Goal: Task Accomplishment & Management: Manage account settings

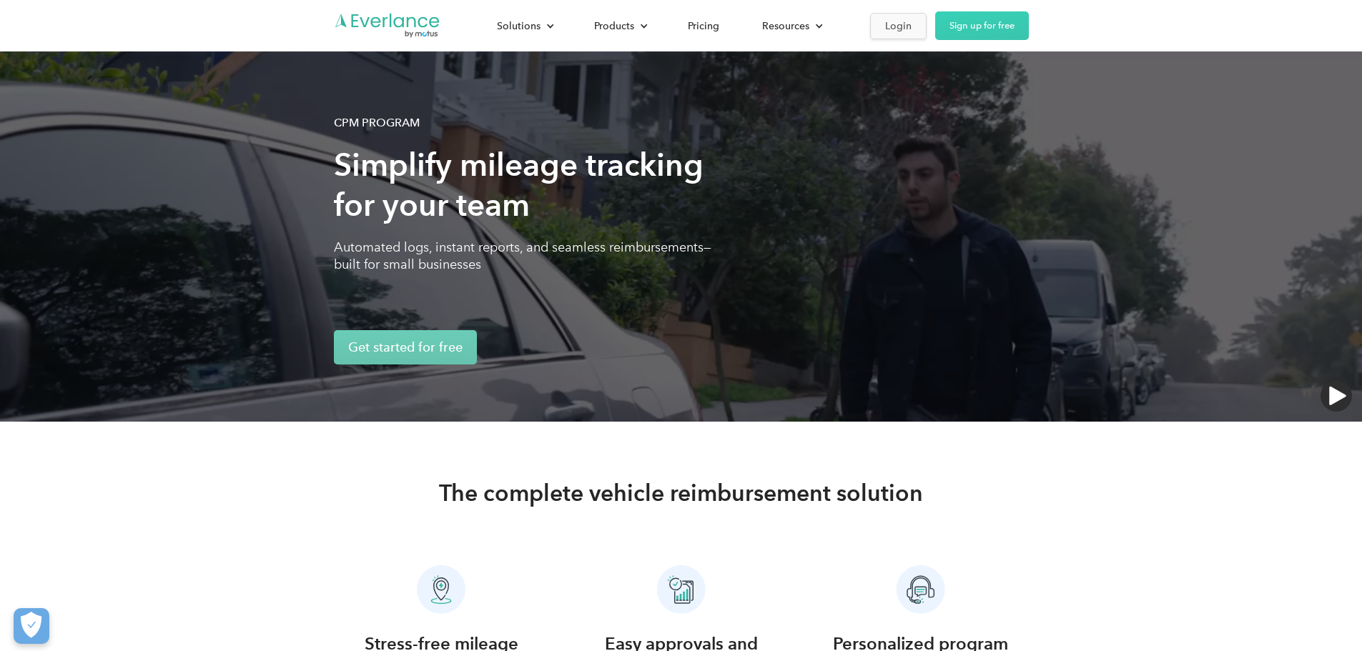
click at [911, 24] on div "Login" at bounding box center [898, 26] width 26 height 18
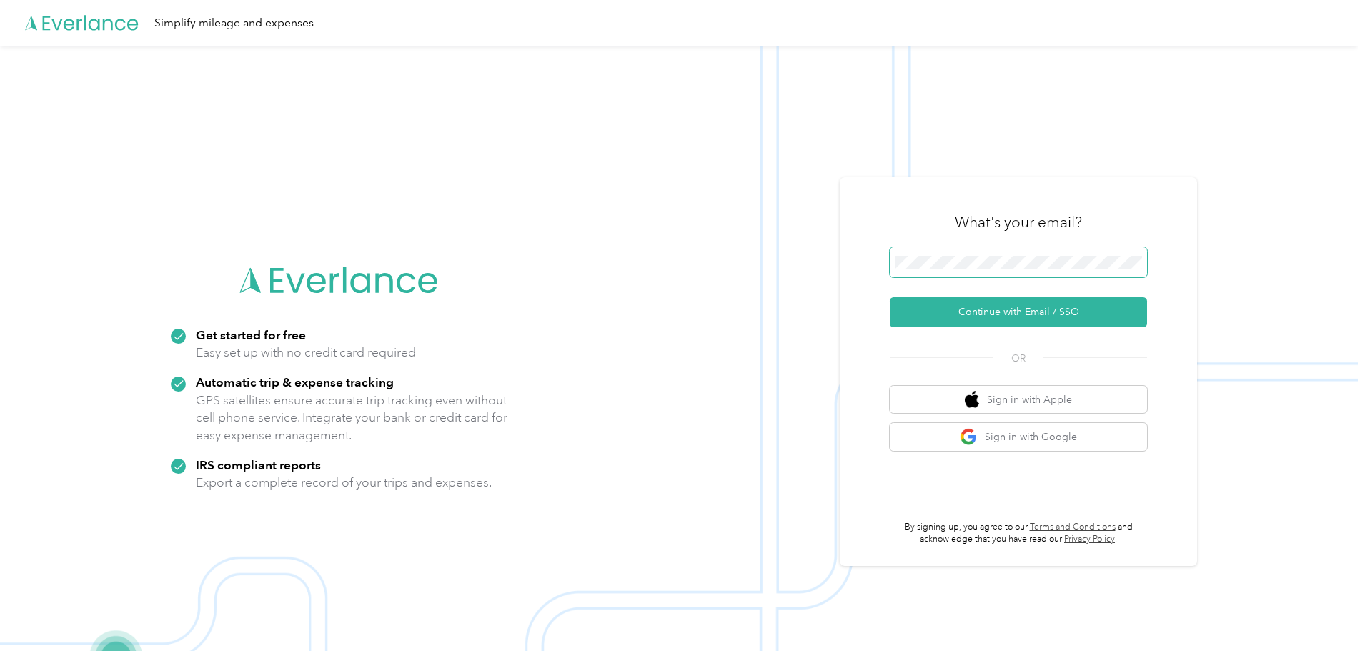
click at [990, 254] on span at bounding box center [1018, 262] width 257 height 30
click at [1016, 311] on button "Continue with Email / SSO" at bounding box center [1018, 312] width 257 height 30
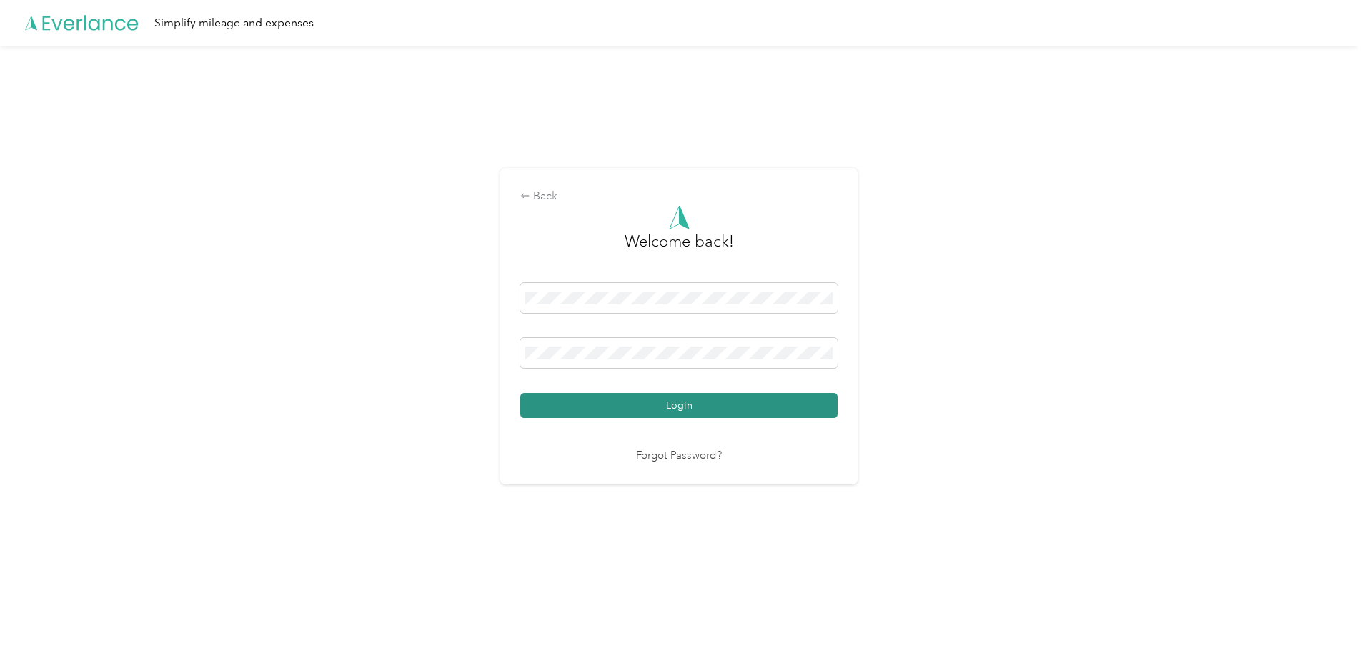
click at [699, 412] on button "Login" at bounding box center [678, 405] width 317 height 25
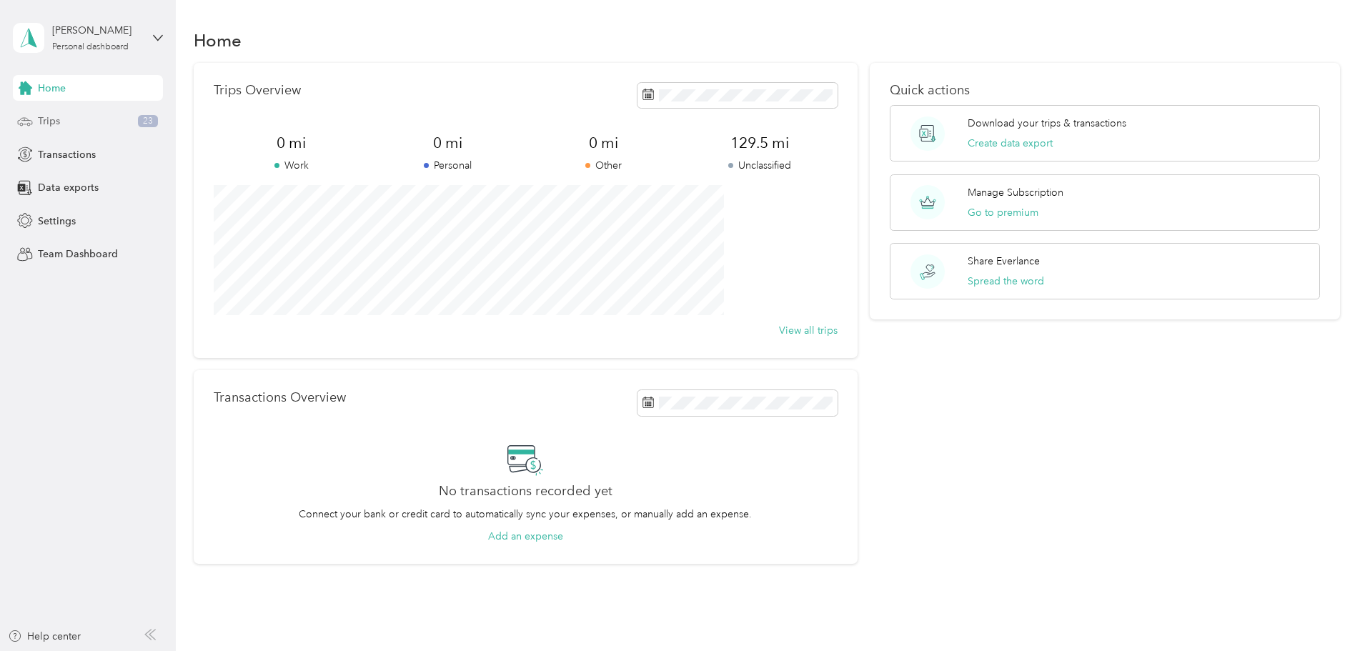
click at [49, 126] on span "Trips" at bounding box center [49, 121] width 22 height 15
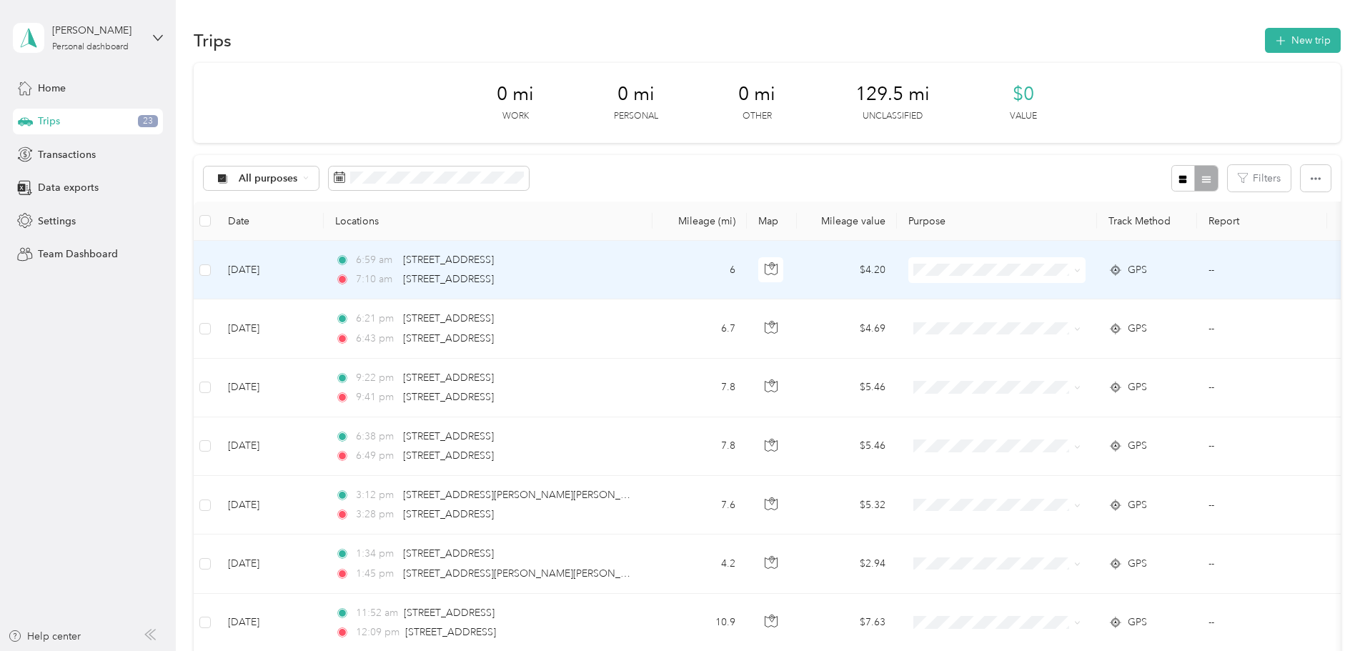
click at [1061, 277] on span at bounding box center [996, 270] width 177 height 26
click at [1086, 269] on span at bounding box center [996, 270] width 177 height 26
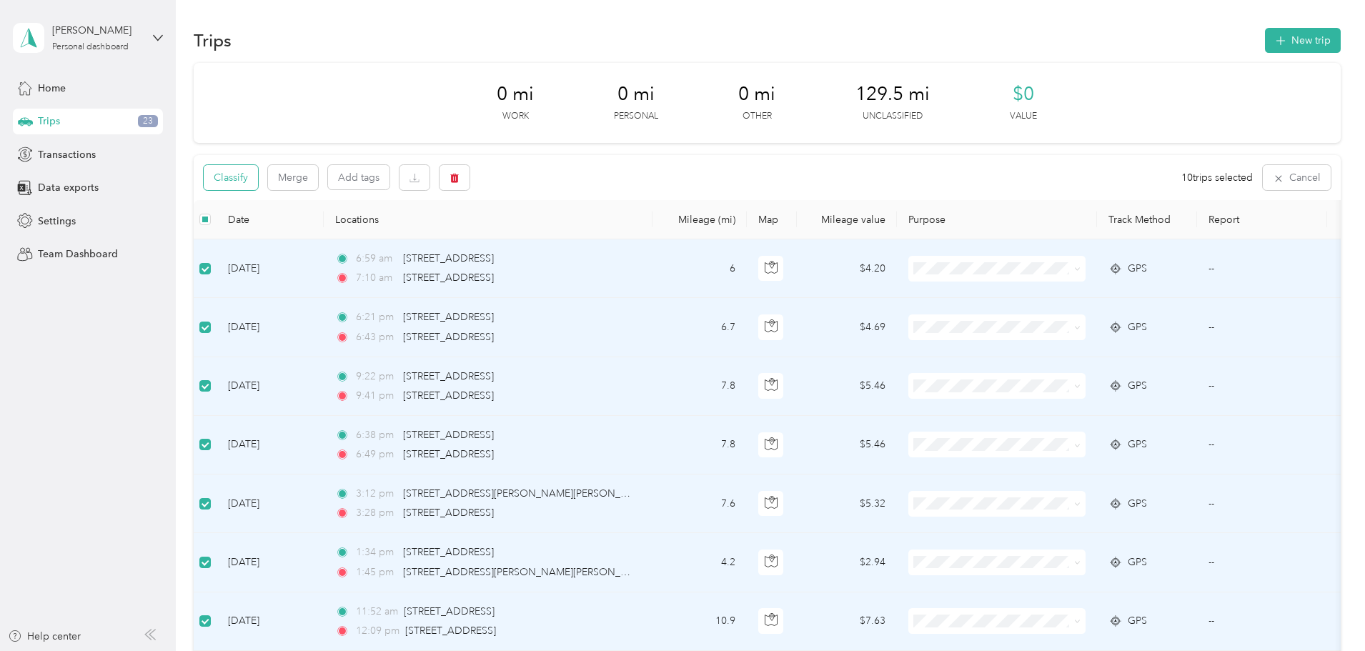
click at [258, 180] on button "Classify" at bounding box center [231, 177] width 54 height 25
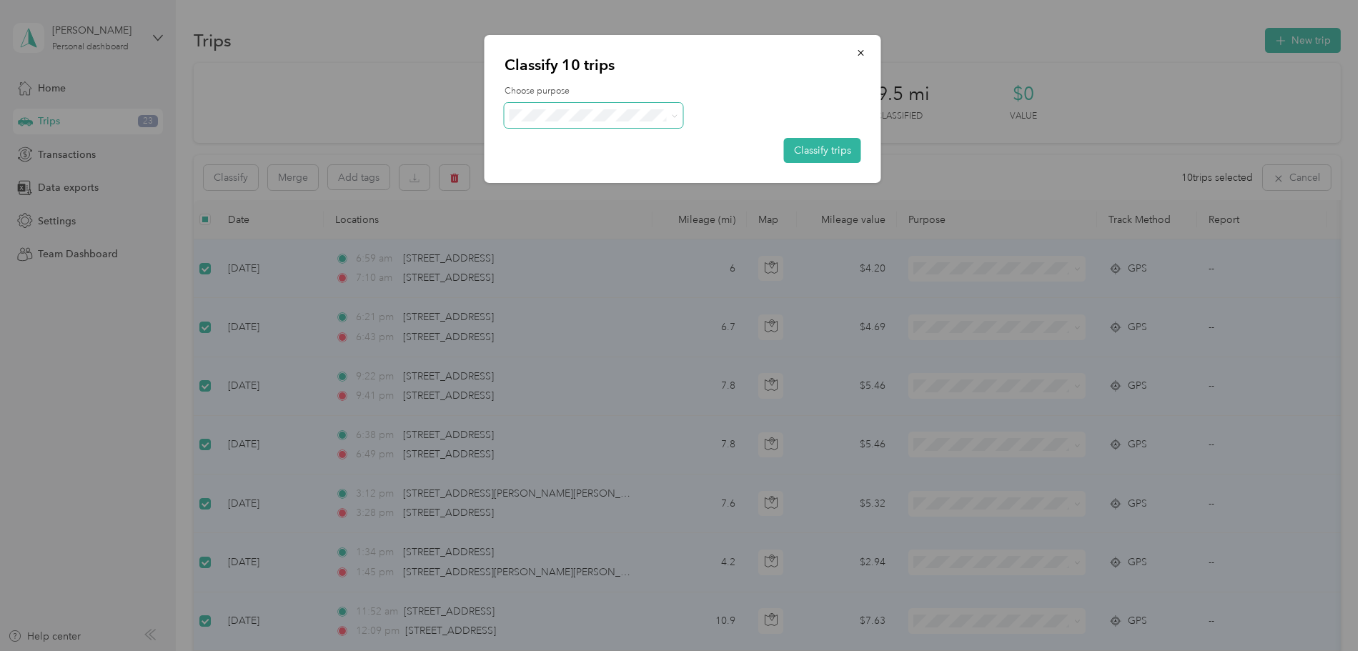
click at [590, 106] on span at bounding box center [594, 115] width 179 height 25
click at [678, 117] on span at bounding box center [594, 115] width 179 height 25
click at [555, 167] on span "Personal" at bounding box center [606, 166] width 133 height 15
click at [802, 153] on button "Classify trips" at bounding box center [822, 150] width 77 height 25
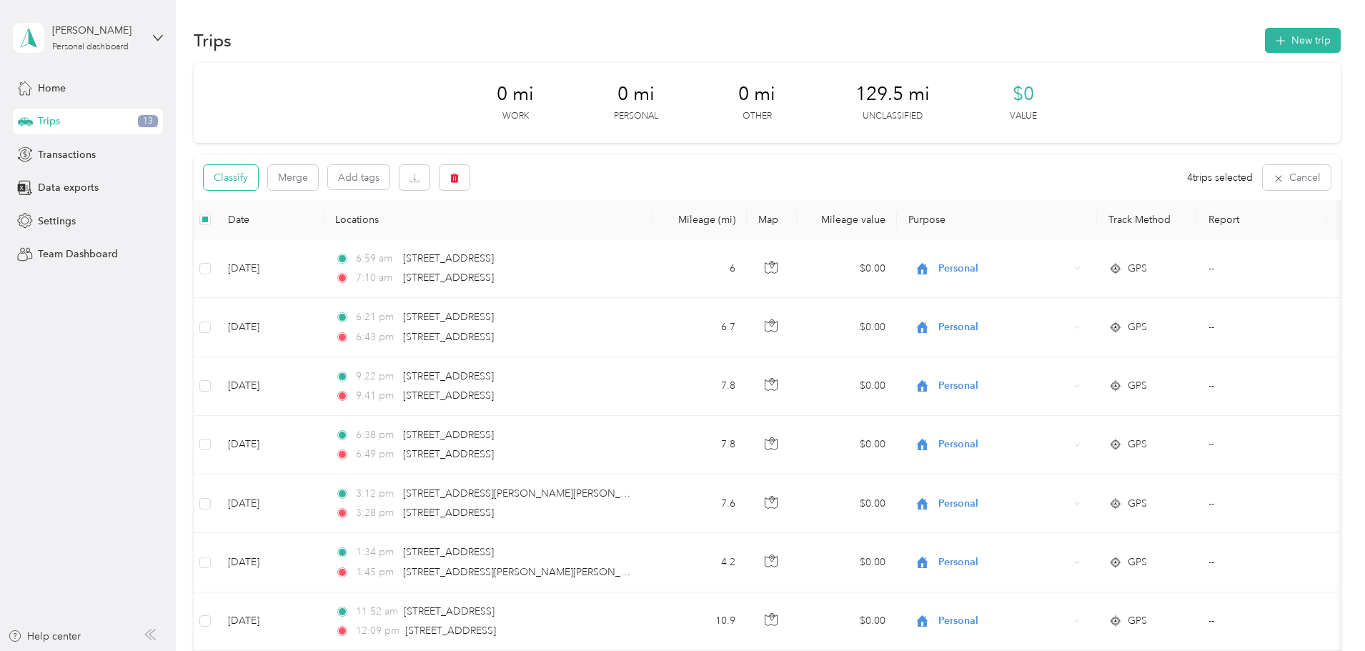
click at [258, 183] on button "Classify" at bounding box center [231, 177] width 54 height 25
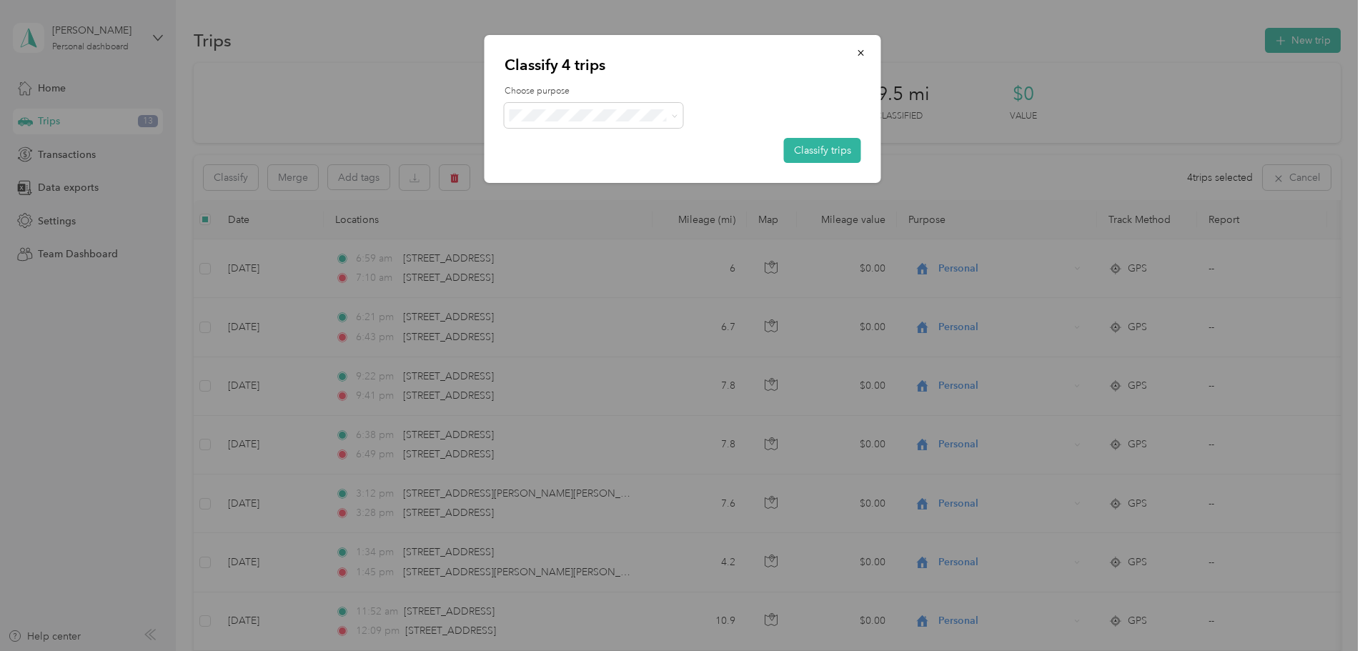
click at [589, 191] on span "[GEOGRAPHIC_DATA]" at bounding box center [606, 191] width 133 height 15
click at [839, 147] on button "Classify trips" at bounding box center [822, 150] width 77 height 25
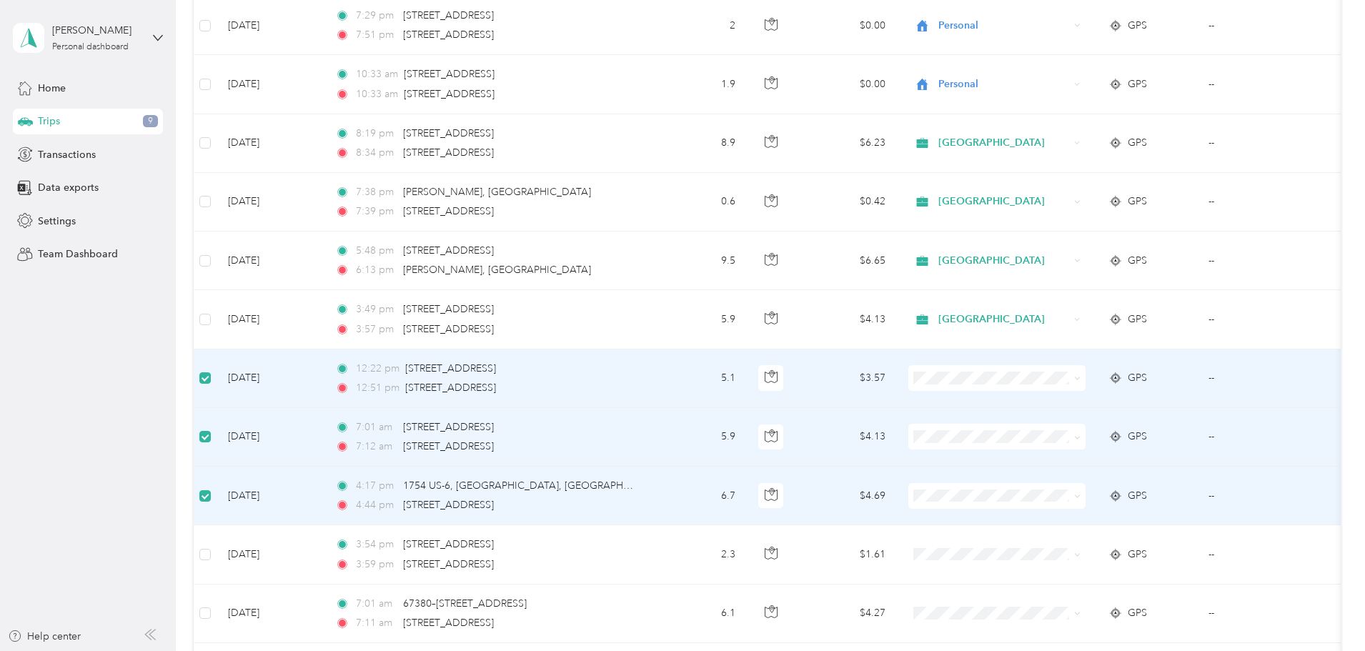
scroll to position [785, 0]
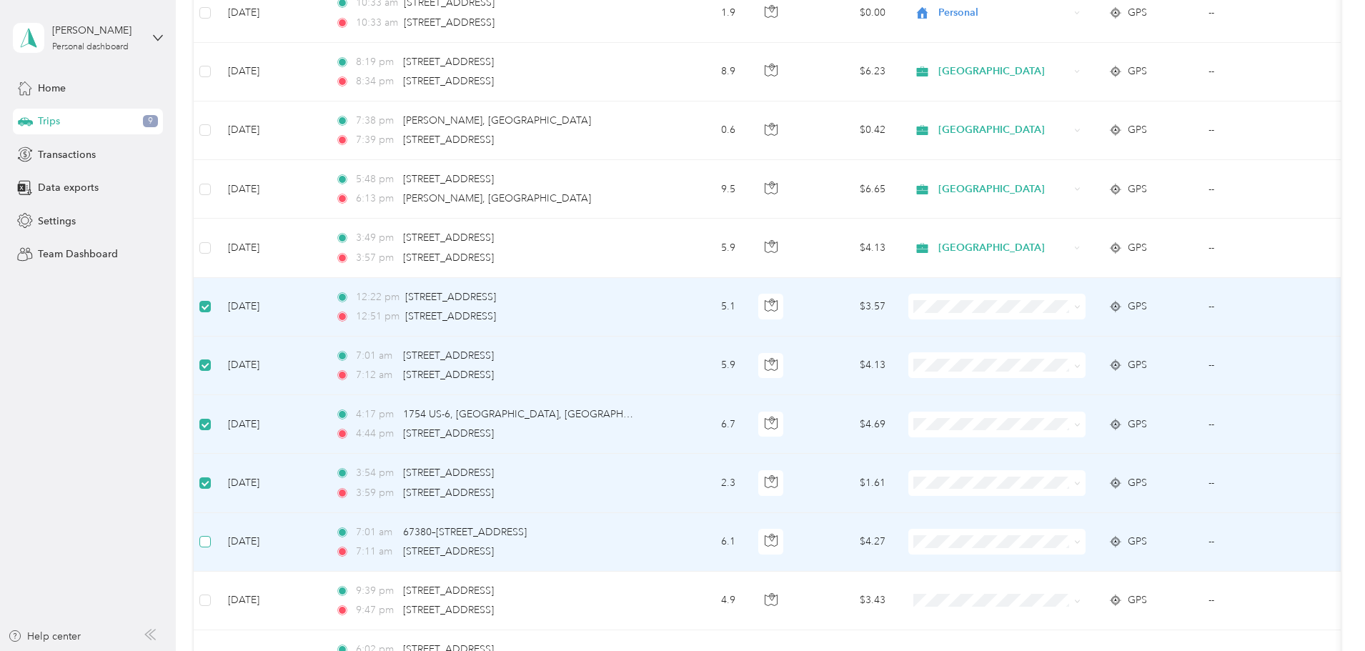
click at [211, 549] on label at bounding box center [204, 542] width 11 height 16
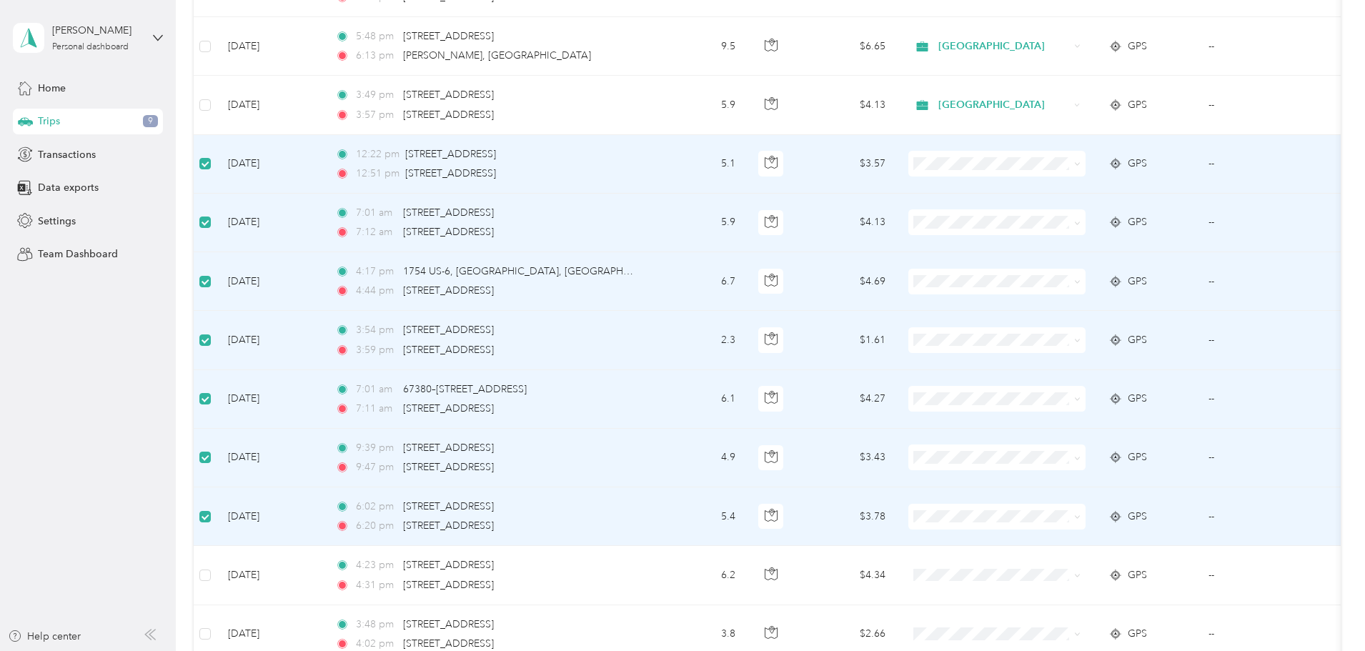
scroll to position [1071, 0]
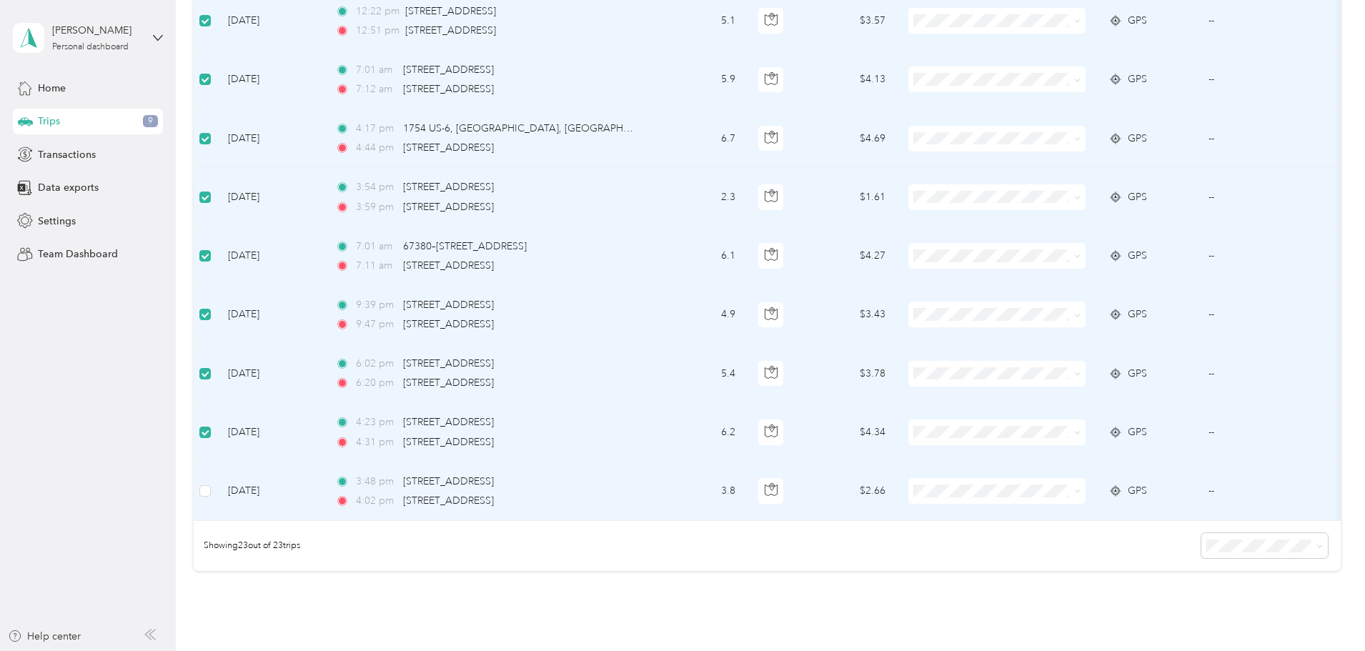
click at [312, 491] on td "[DATE]" at bounding box center [270, 491] width 107 height 59
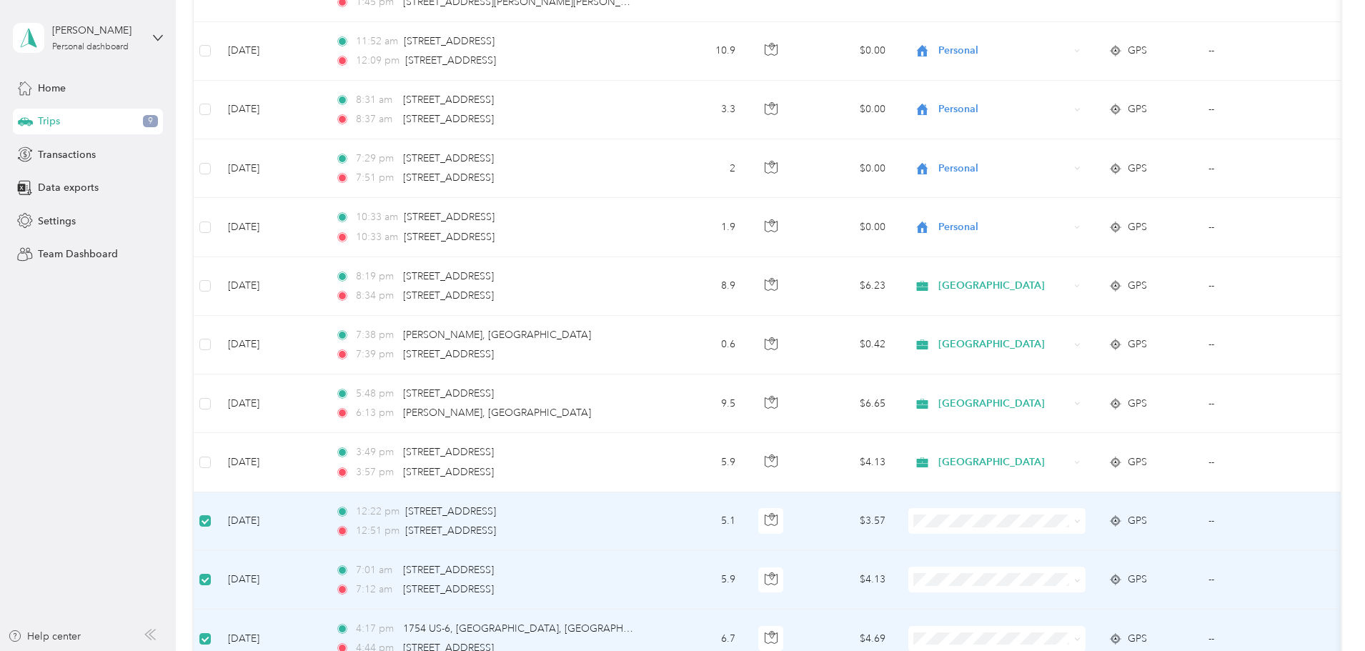
scroll to position [70, 0]
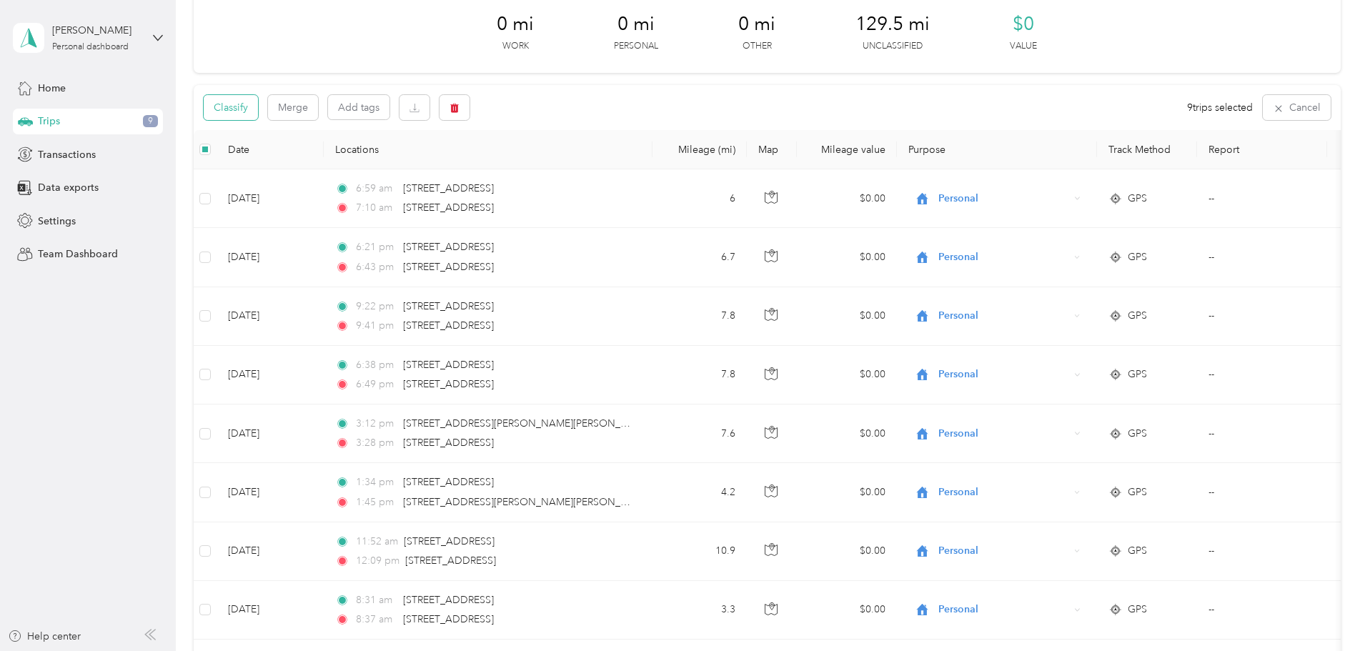
click at [258, 111] on button "Classify" at bounding box center [231, 107] width 54 height 25
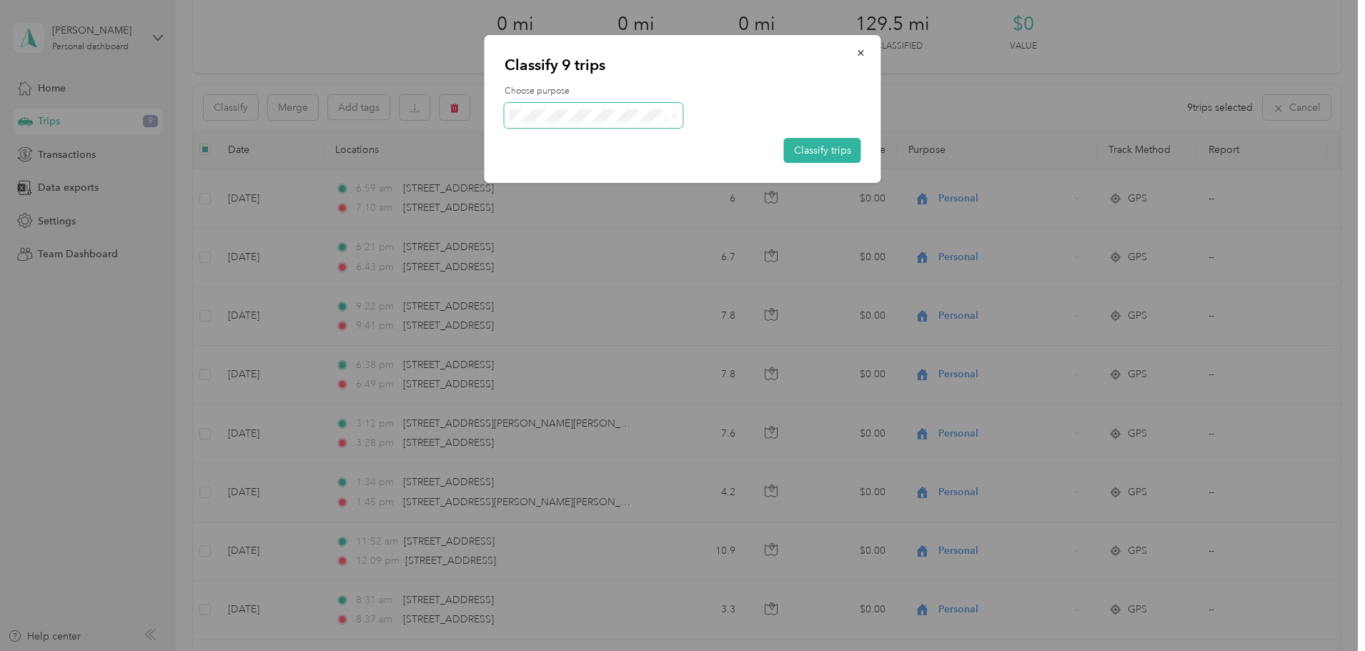
click at [672, 110] on span at bounding box center [674, 115] width 6 height 12
click at [674, 115] on icon at bounding box center [674, 116] width 6 height 6
click at [590, 168] on li "Personal" at bounding box center [594, 166] width 179 height 25
click at [818, 155] on button "Classify trips" at bounding box center [822, 150] width 77 height 25
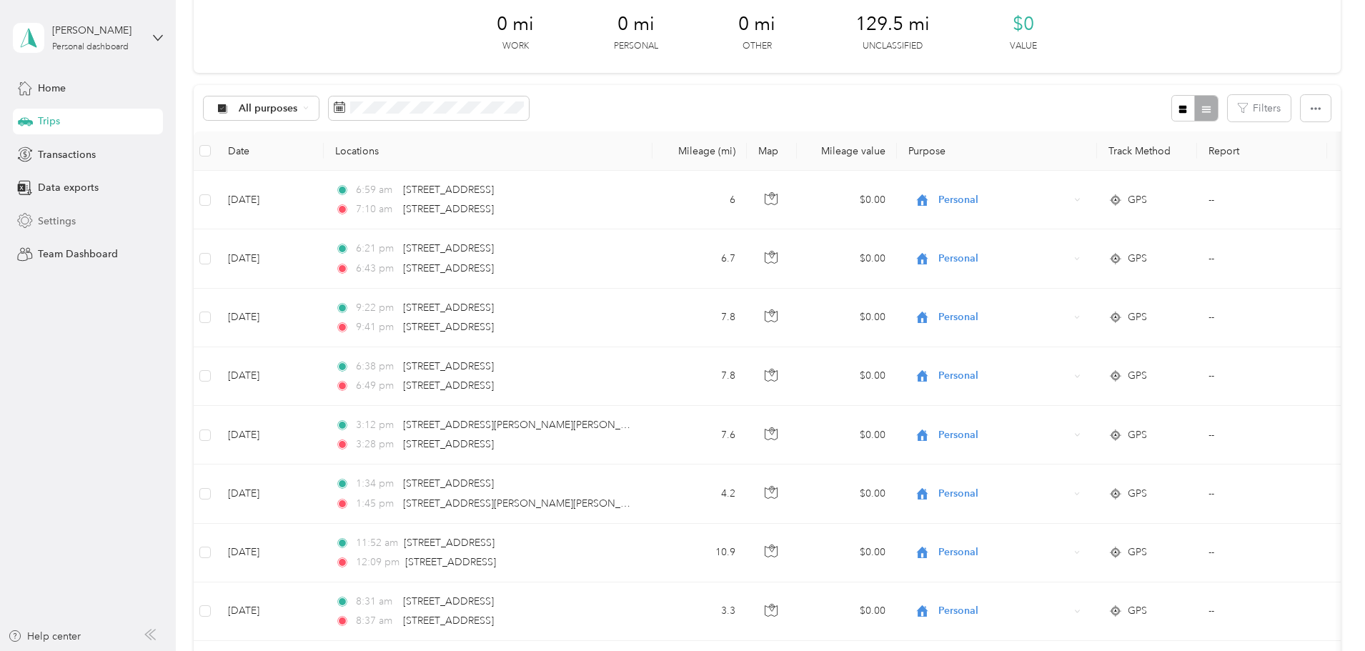
click at [70, 220] on span "Settings" at bounding box center [57, 221] width 38 height 15
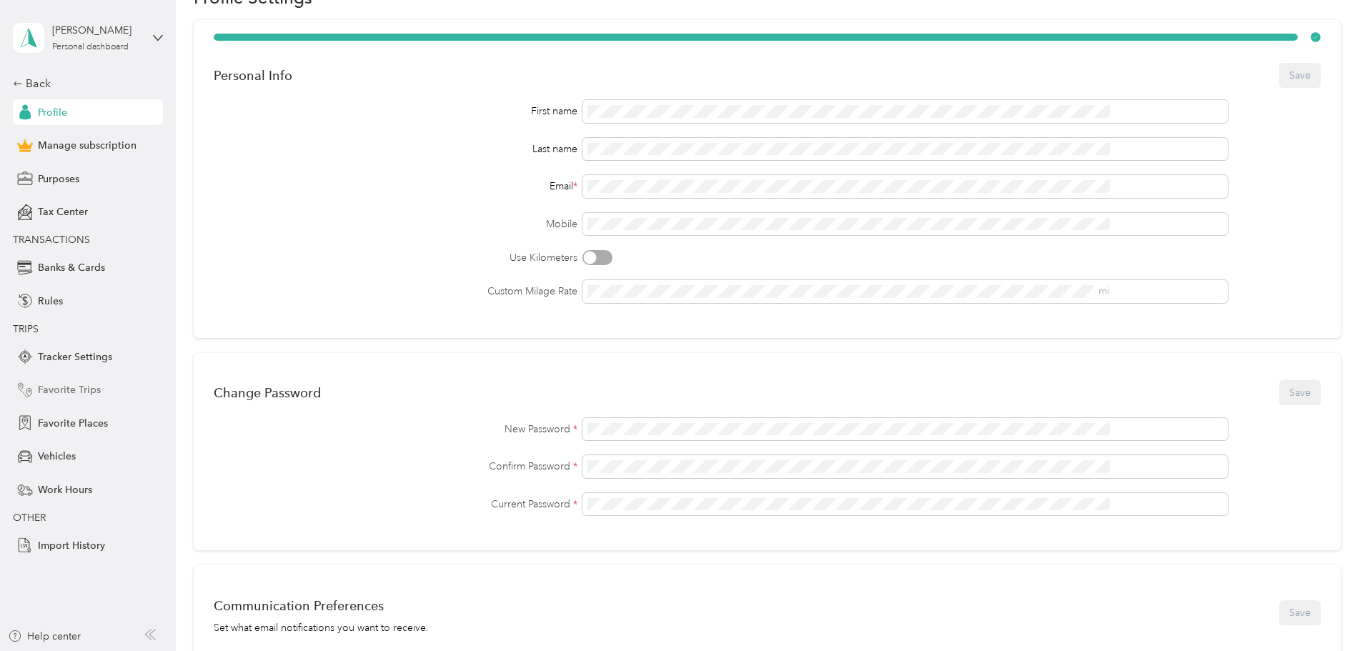
click at [89, 391] on span "Favorite Trips" at bounding box center [69, 389] width 63 height 15
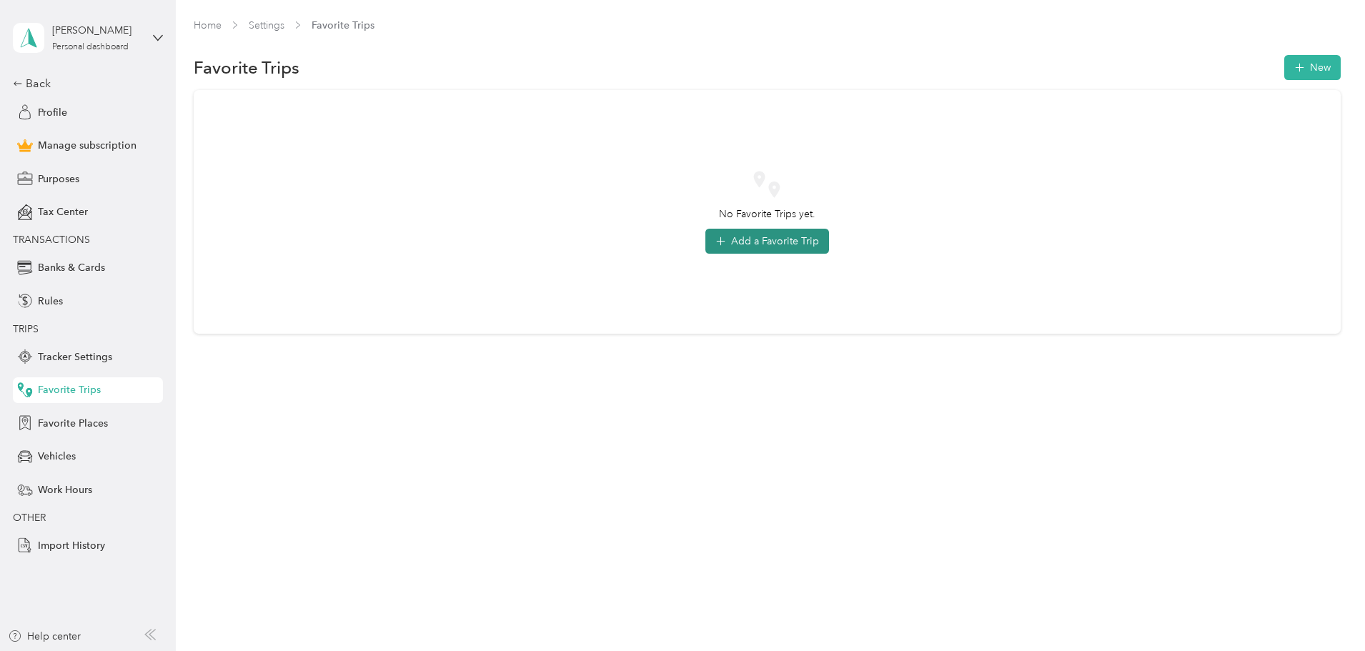
click at [745, 241] on button "Add a Favorite Trip" at bounding box center [767, 241] width 124 height 25
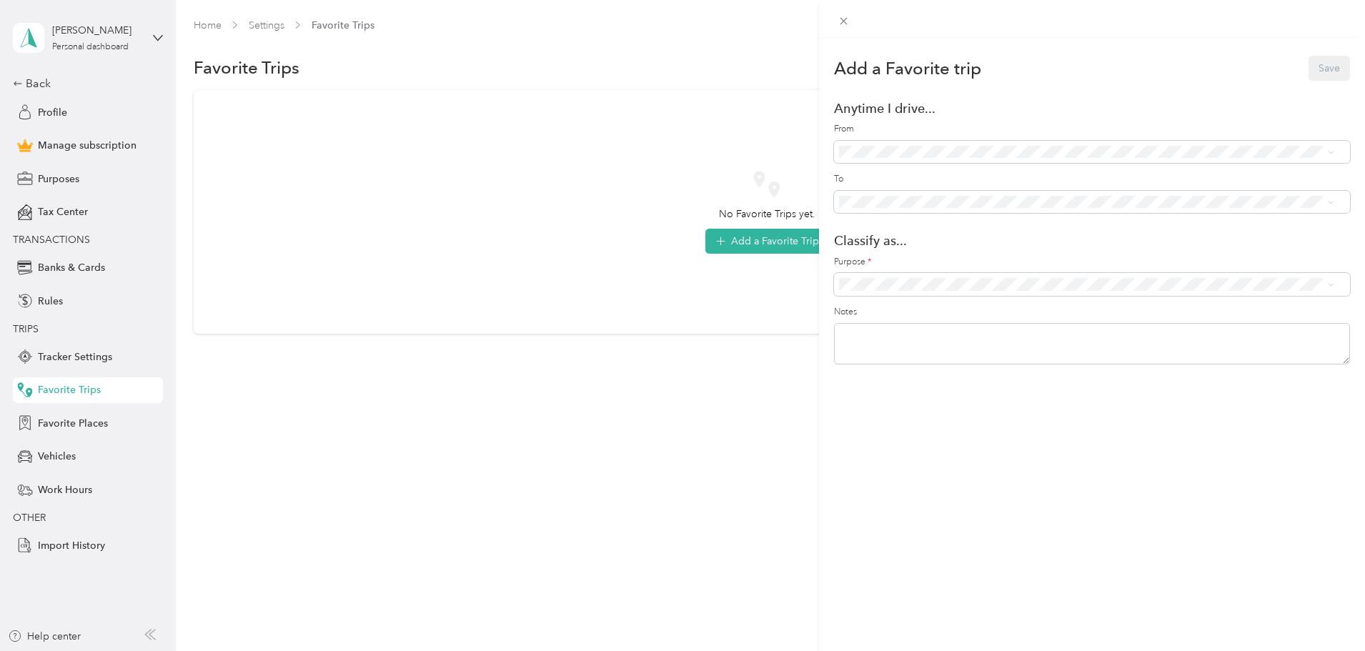
click at [92, 418] on div "Add a Favorite trip Save Anytime I drive... From To Classify as... Purpose * No…" at bounding box center [682, 325] width 1365 height 651
click at [94, 421] on span "Favorite Places" at bounding box center [73, 423] width 70 height 15
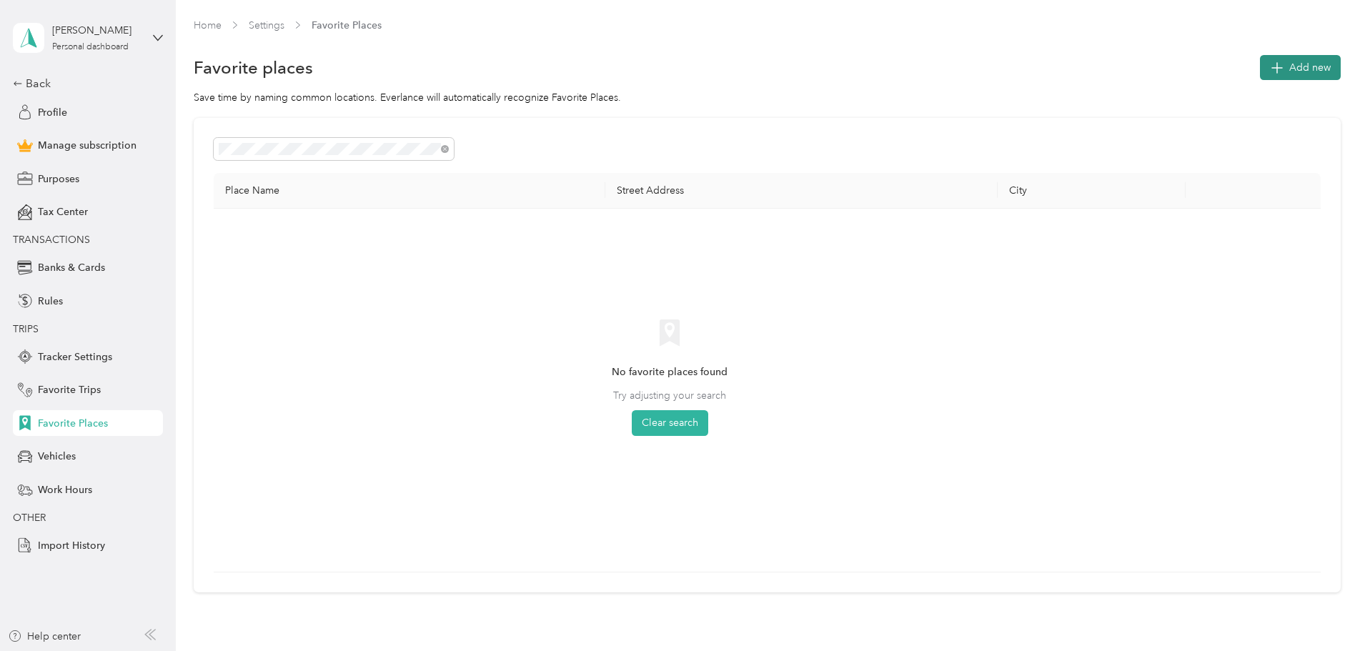
click at [1289, 64] on span "Add new" at bounding box center [1309, 67] width 41 height 15
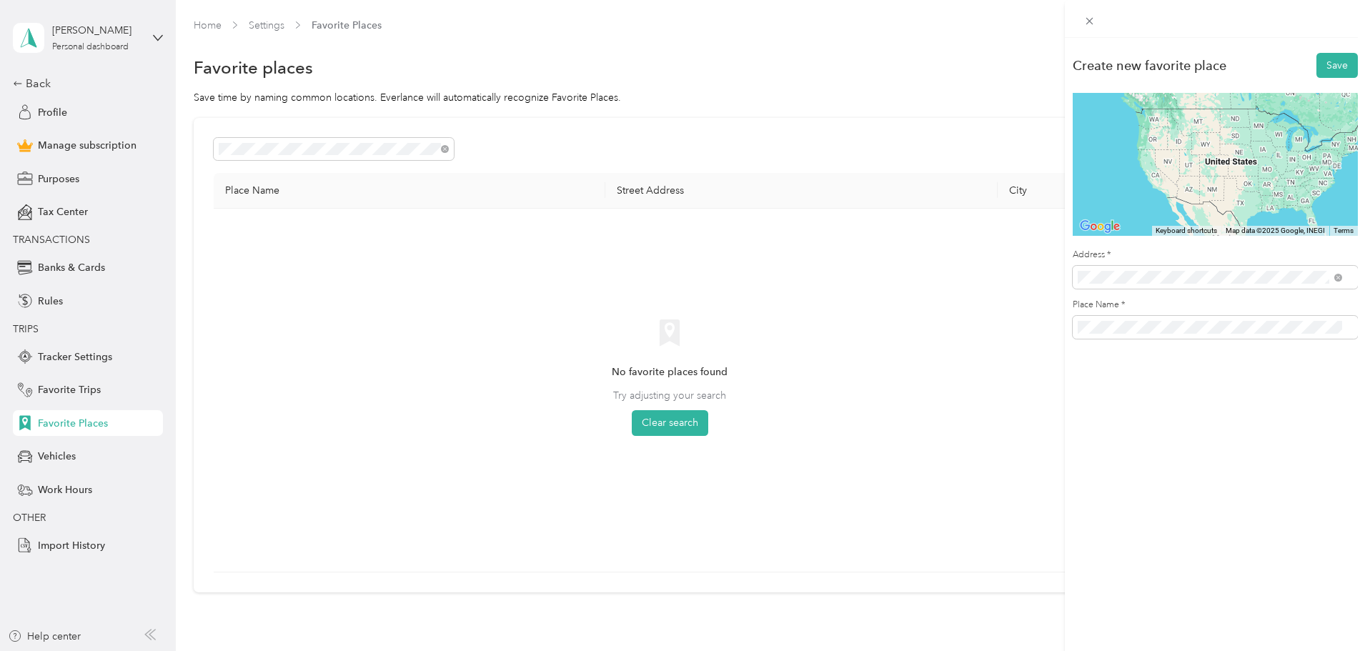
click at [1124, 329] on span "[STREET_ADDRESS][PERSON_NAME][US_STATE]" at bounding box center [1215, 328] width 222 height 13
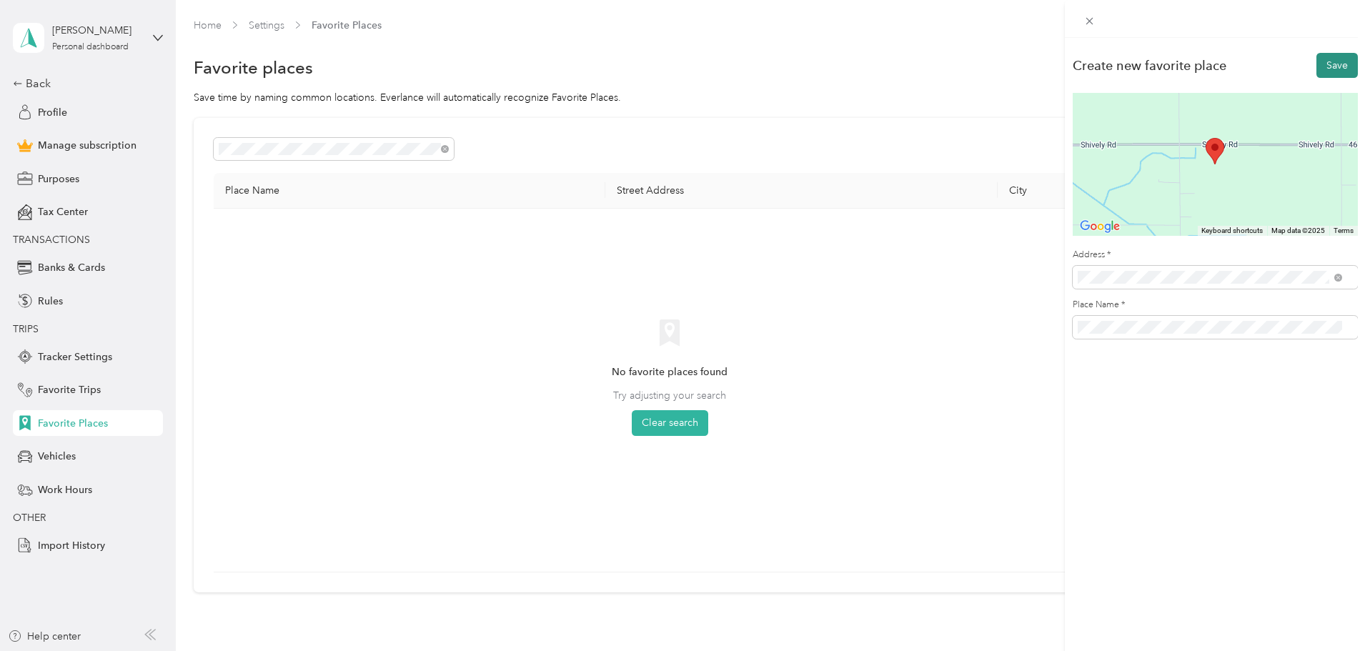
click at [1326, 64] on button "Save" at bounding box center [1336, 65] width 41 height 25
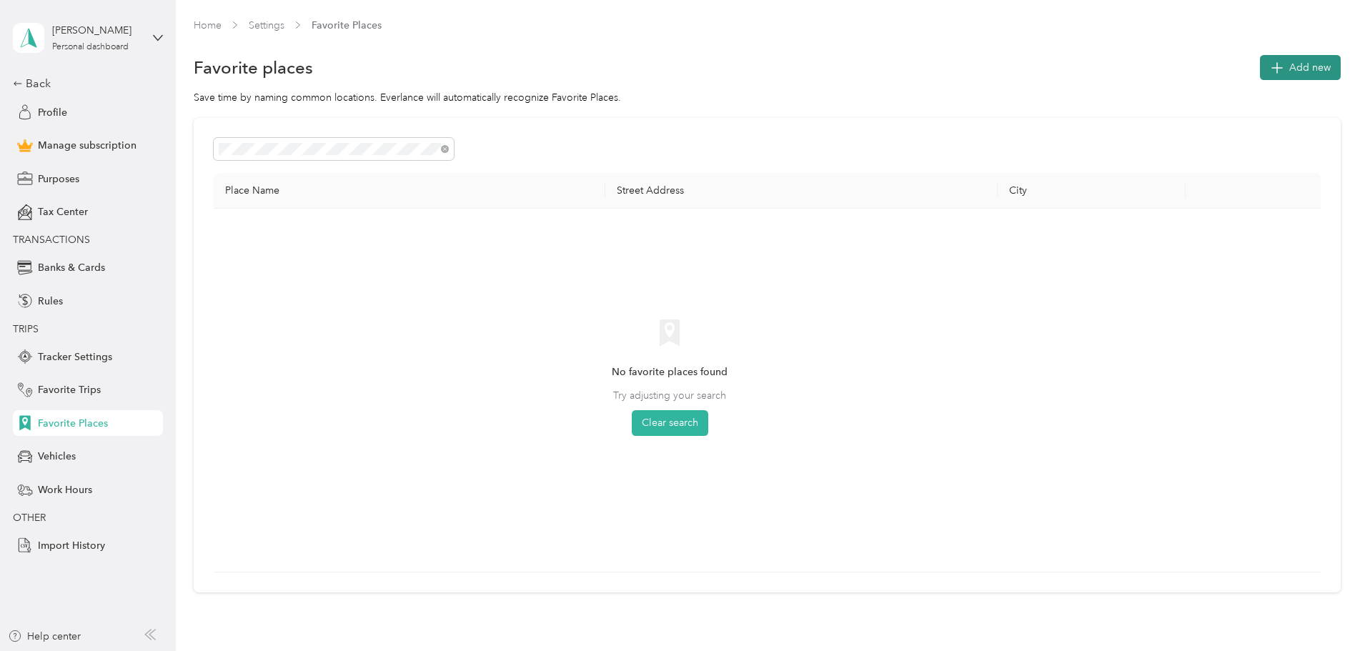
click at [1289, 64] on span "Add new" at bounding box center [1309, 67] width 41 height 15
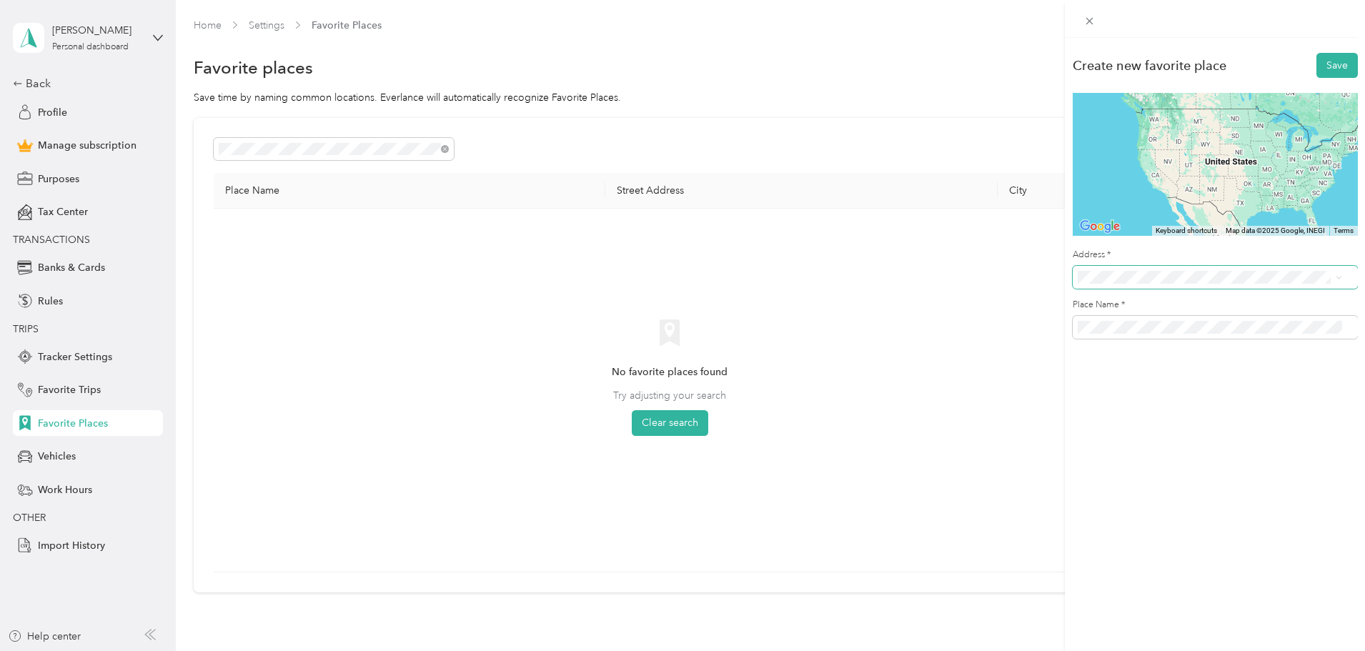
click at [1139, 270] on span at bounding box center [1215, 277] width 285 height 23
click at [542, 141] on div "Create new favorite place Save To navigate the map with touch gestures double-t…" at bounding box center [682, 325] width 1365 height 651
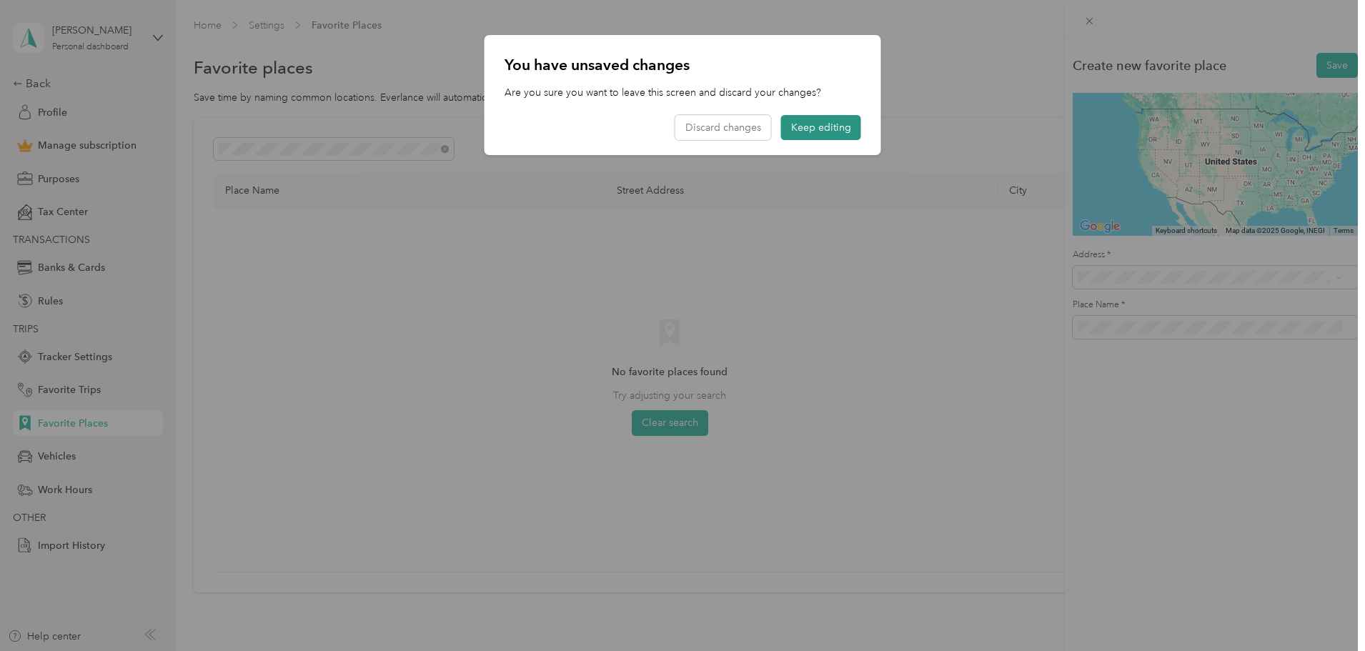
click at [786, 119] on button "Keep editing" at bounding box center [821, 127] width 80 height 25
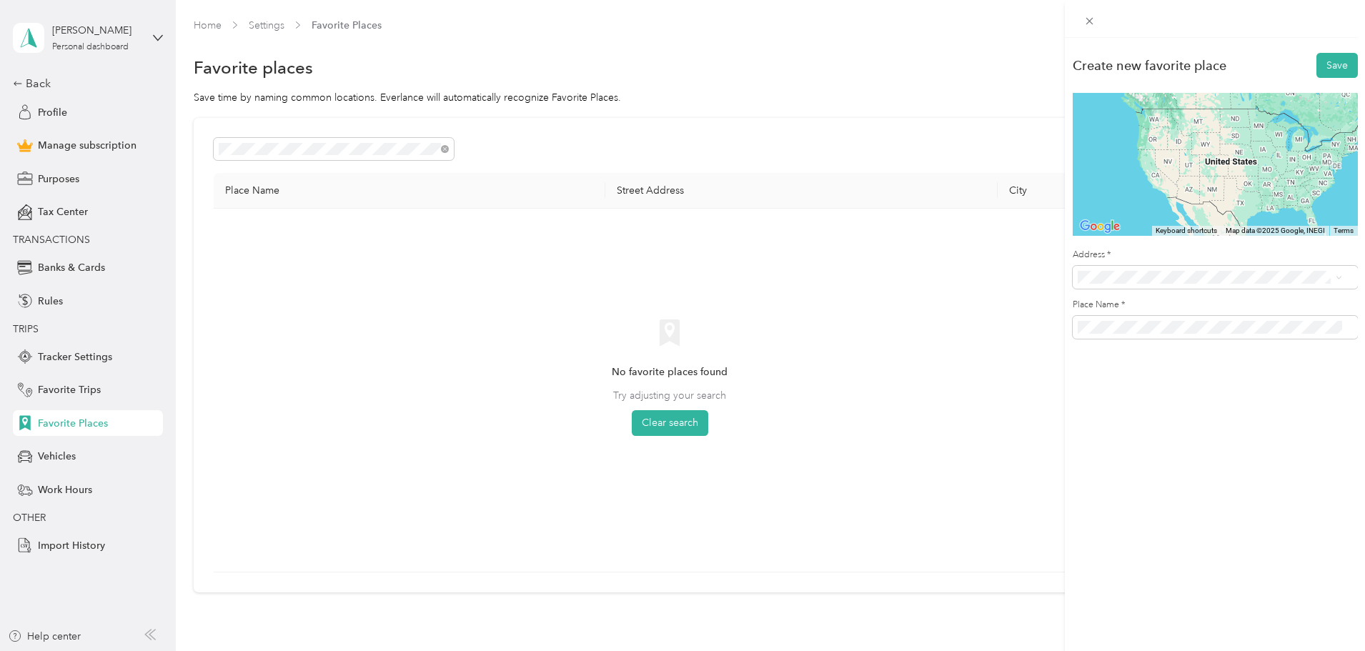
click at [76, 416] on div "Create new favorite place Save To navigate the map with touch gestures double-t…" at bounding box center [682, 325] width 1365 height 651
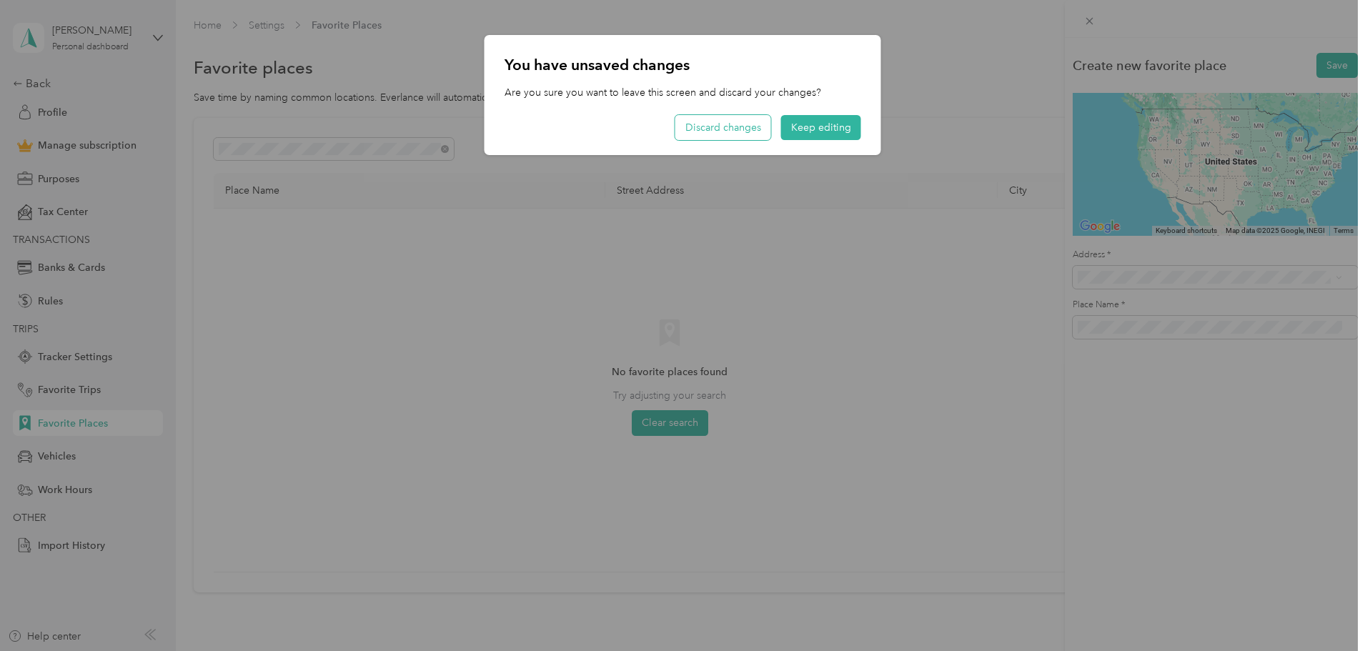
click at [734, 130] on button "Discard changes" at bounding box center [723, 127] width 96 height 25
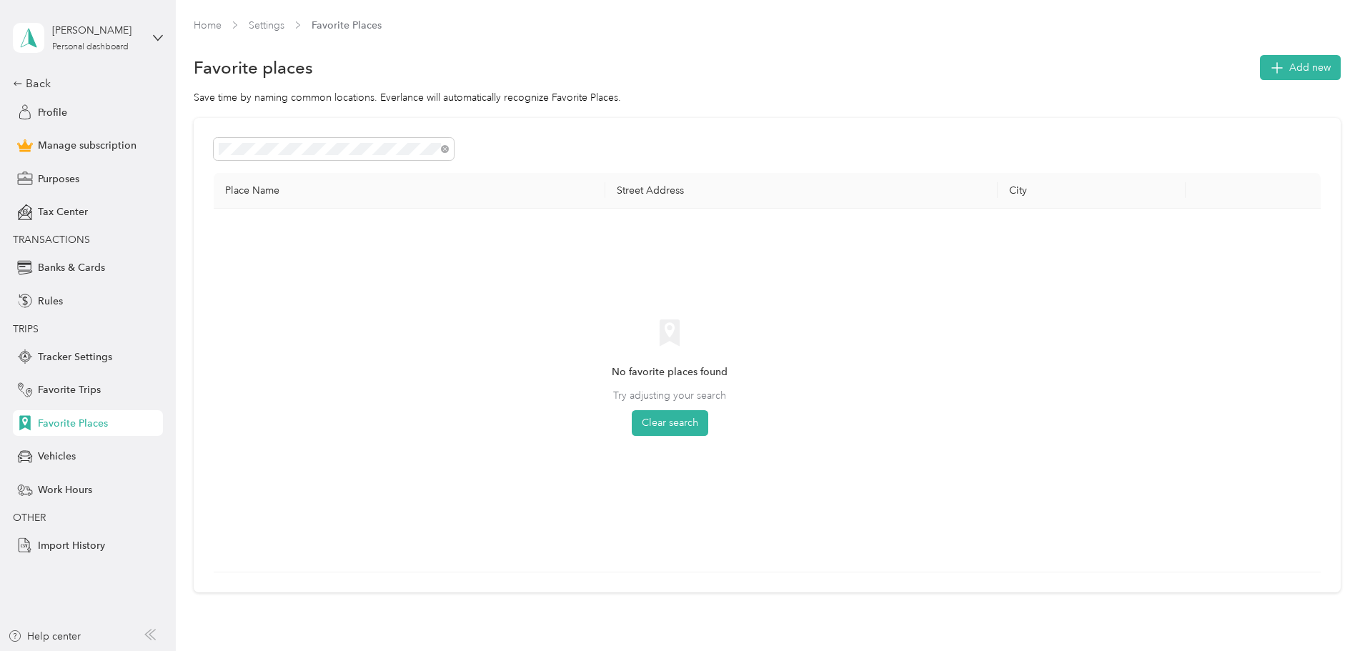
click at [93, 418] on span "Favorite Places" at bounding box center [73, 423] width 70 height 15
click at [74, 375] on div "Back Profile Manage subscription Purposes Tax Center TRANSACTIONS Banks & Cards…" at bounding box center [88, 316] width 150 height 483
click at [74, 387] on span "Favorite Trips" at bounding box center [69, 389] width 63 height 15
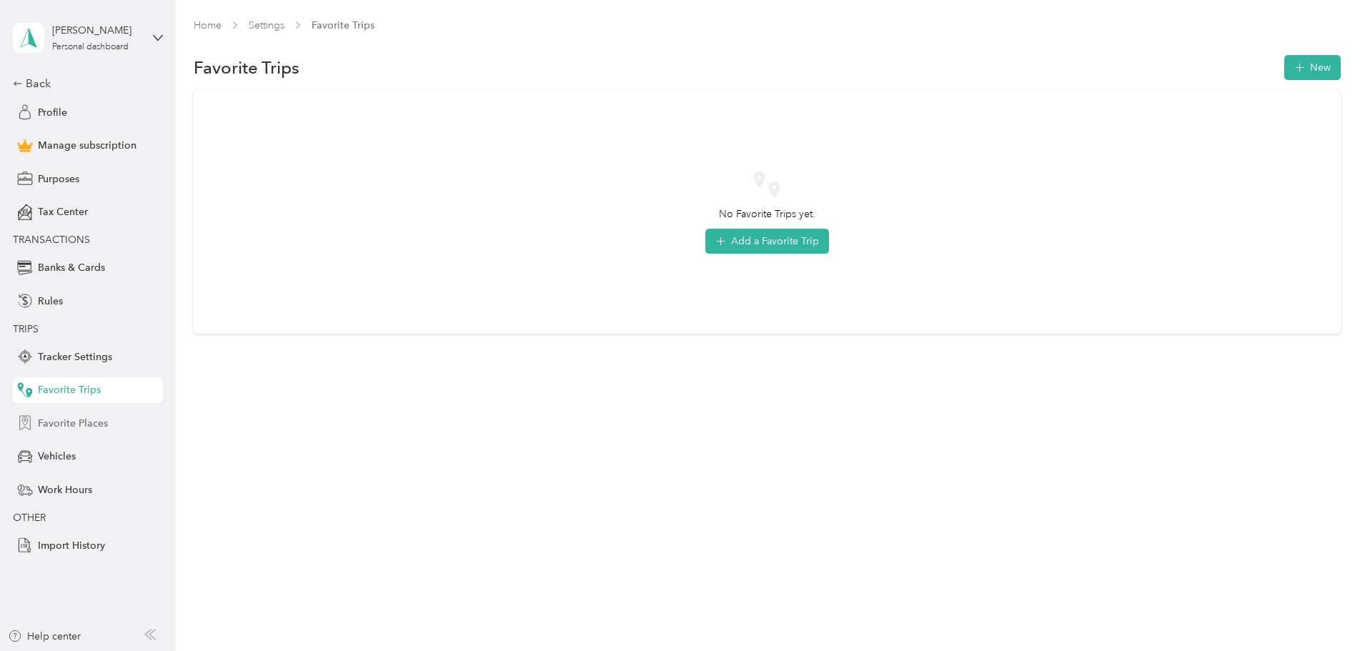
click at [73, 422] on span "Favorite Places" at bounding box center [73, 423] width 70 height 15
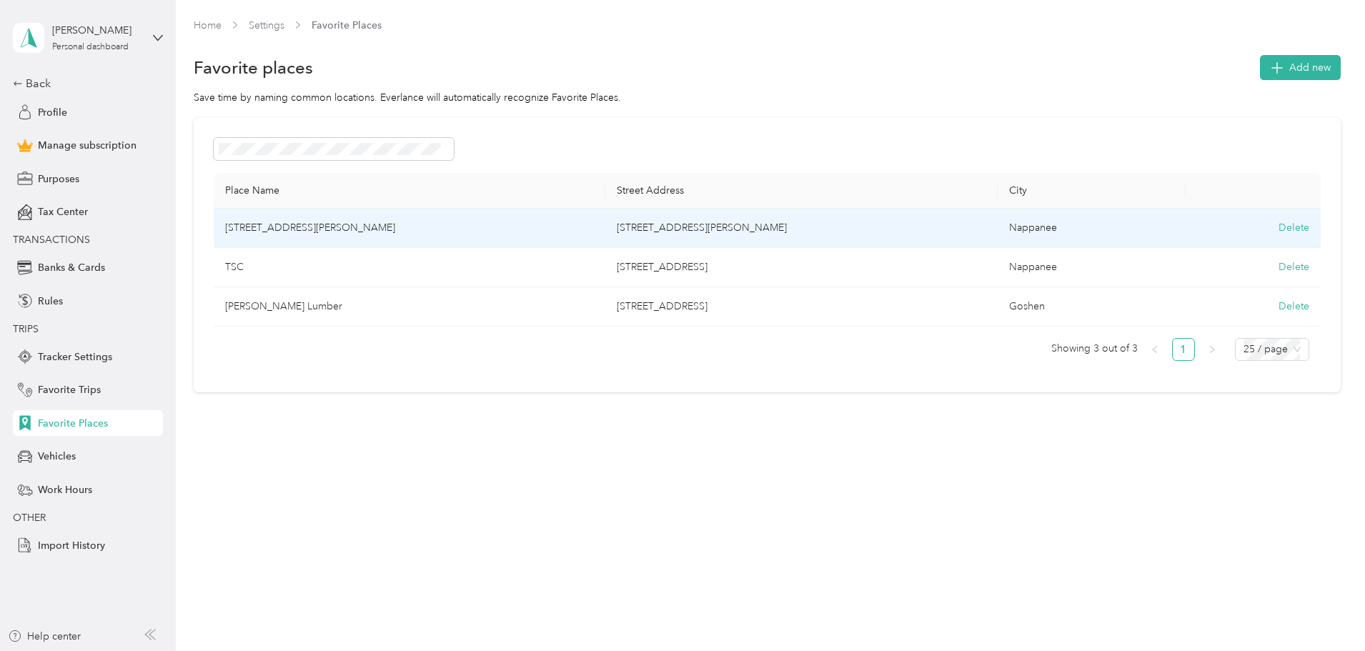
click at [412, 231] on td "[STREET_ADDRESS][PERSON_NAME]" at bounding box center [410, 228] width 392 height 39
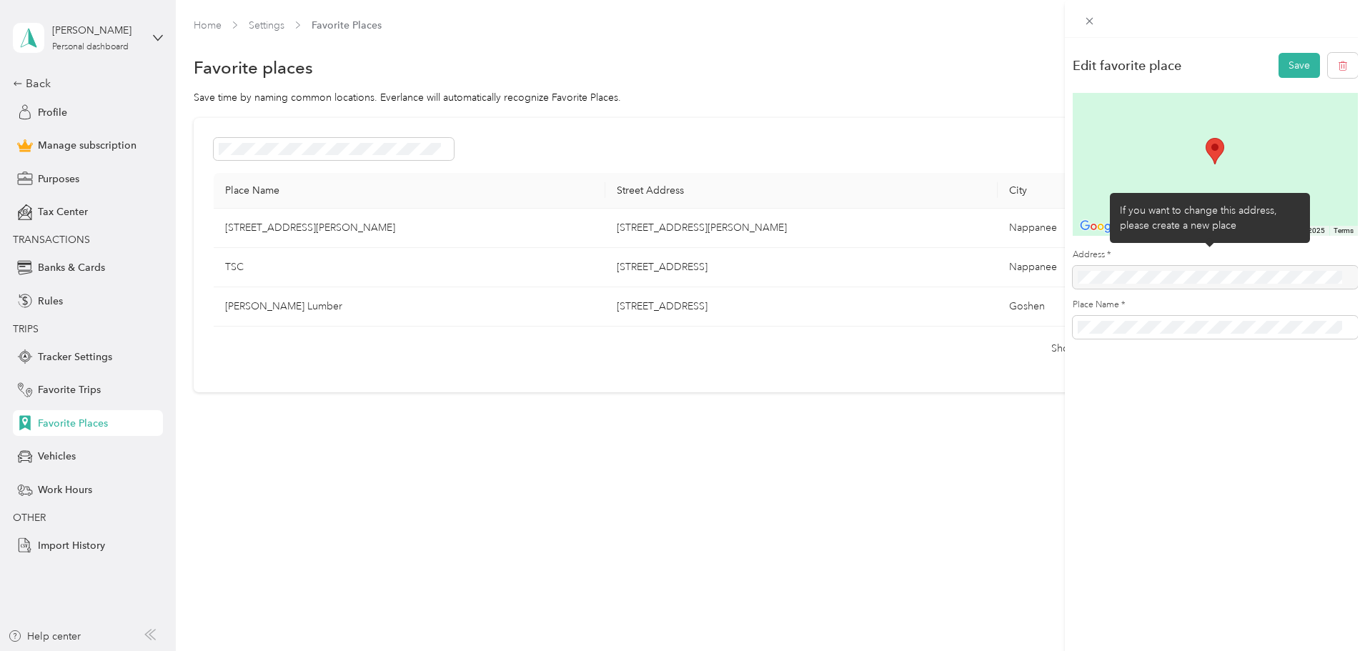
click at [1134, 275] on div at bounding box center [1215, 277] width 285 height 23
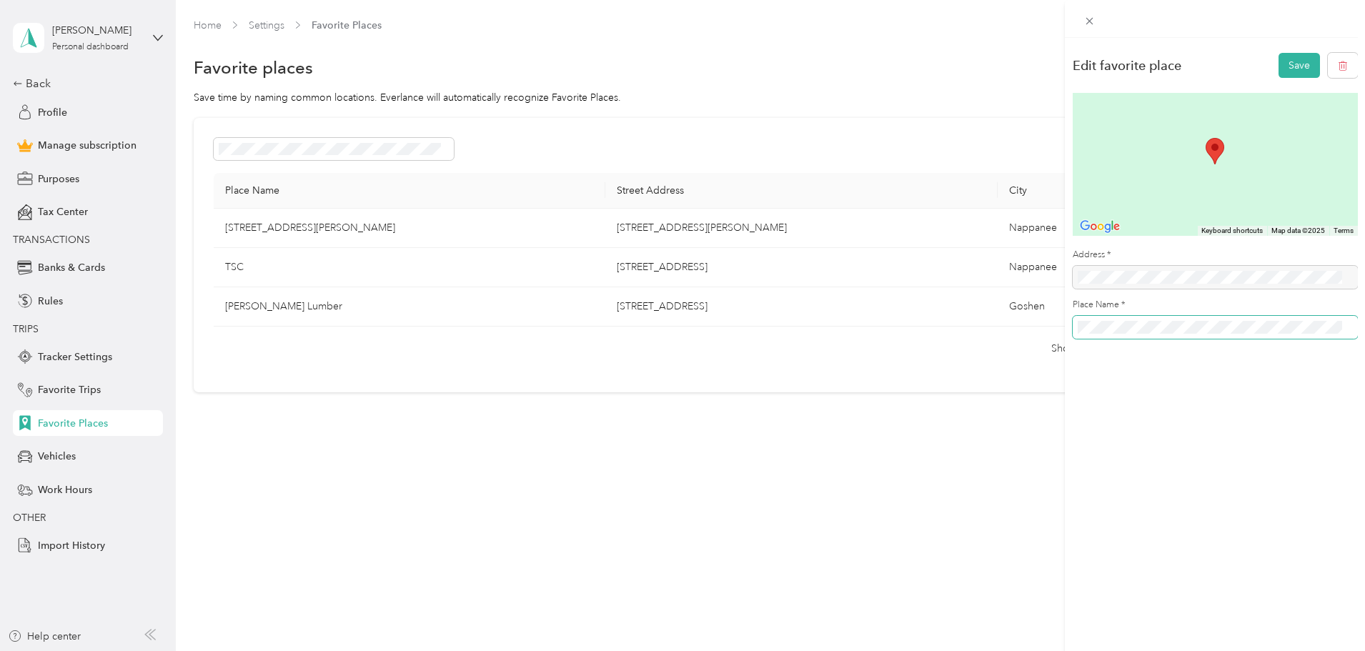
click at [1048, 353] on div "Edit favorite place Save To navigate the map with touch gestures double-tap and…" at bounding box center [682, 325] width 1365 height 651
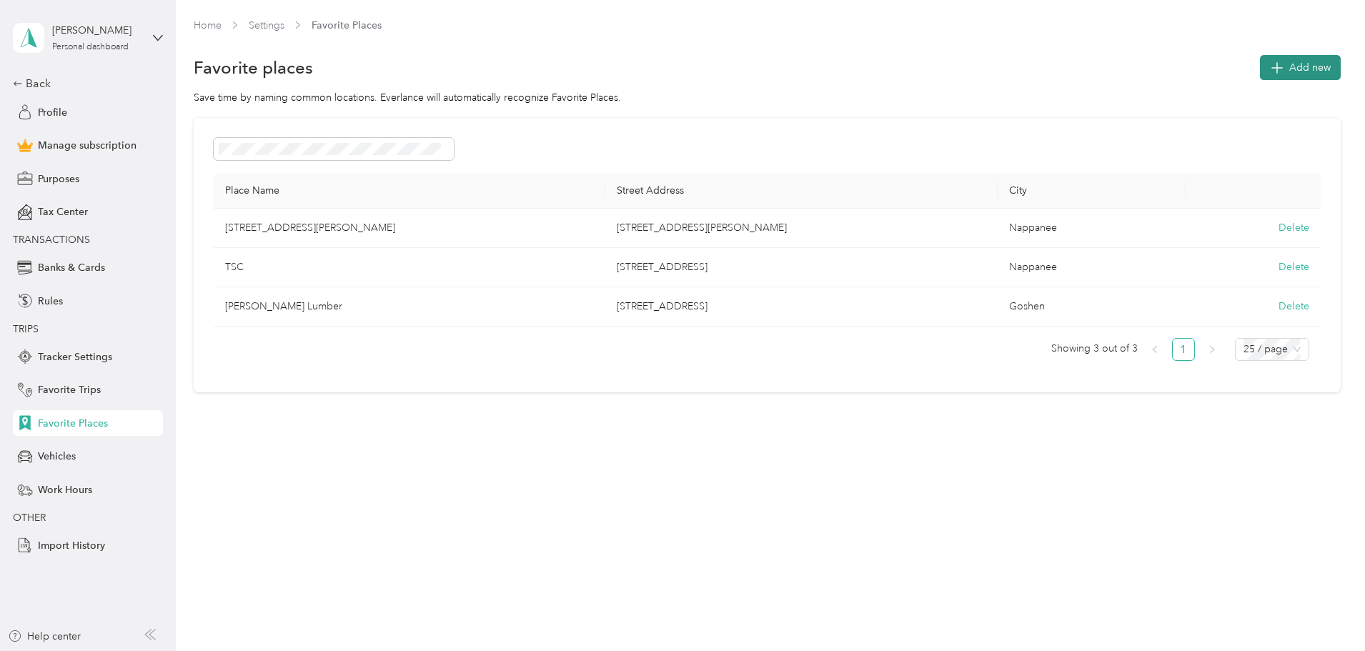
click at [1289, 61] on span "Add new" at bounding box center [1309, 67] width 41 height 15
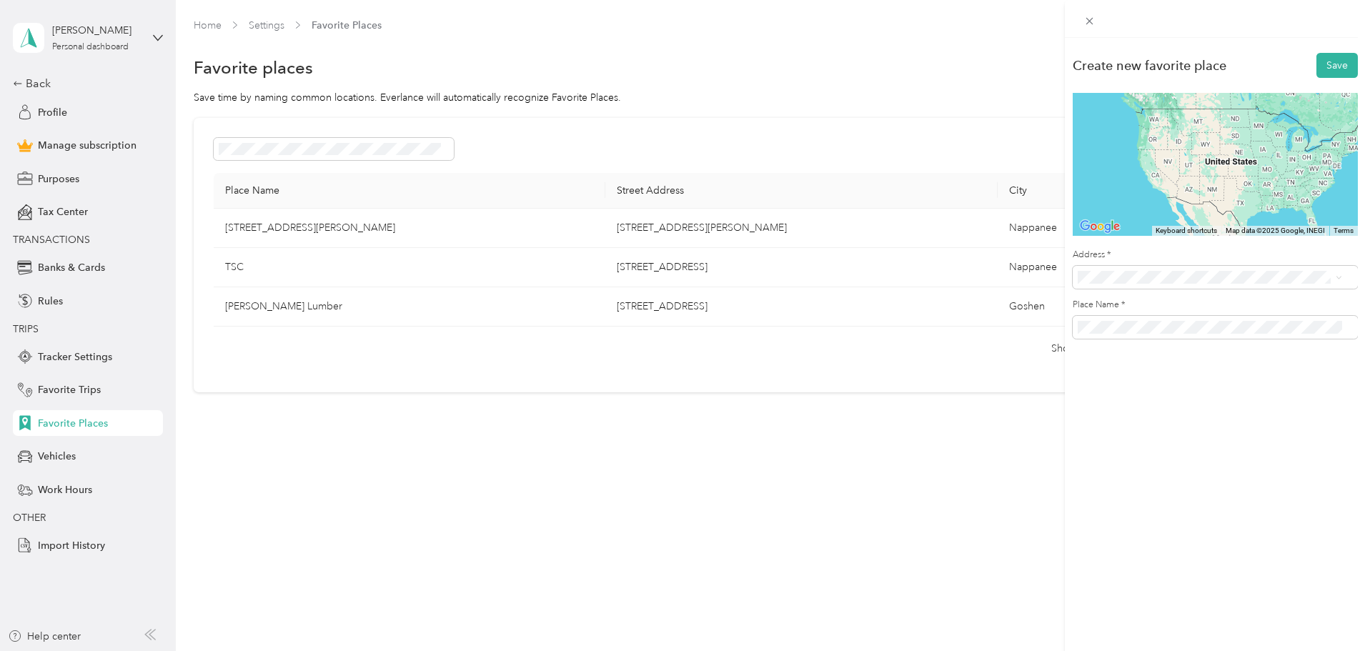
click at [420, 151] on div "Create new favorite place Save To navigate the map with touch gestures double-t…" at bounding box center [682, 325] width 1365 height 651
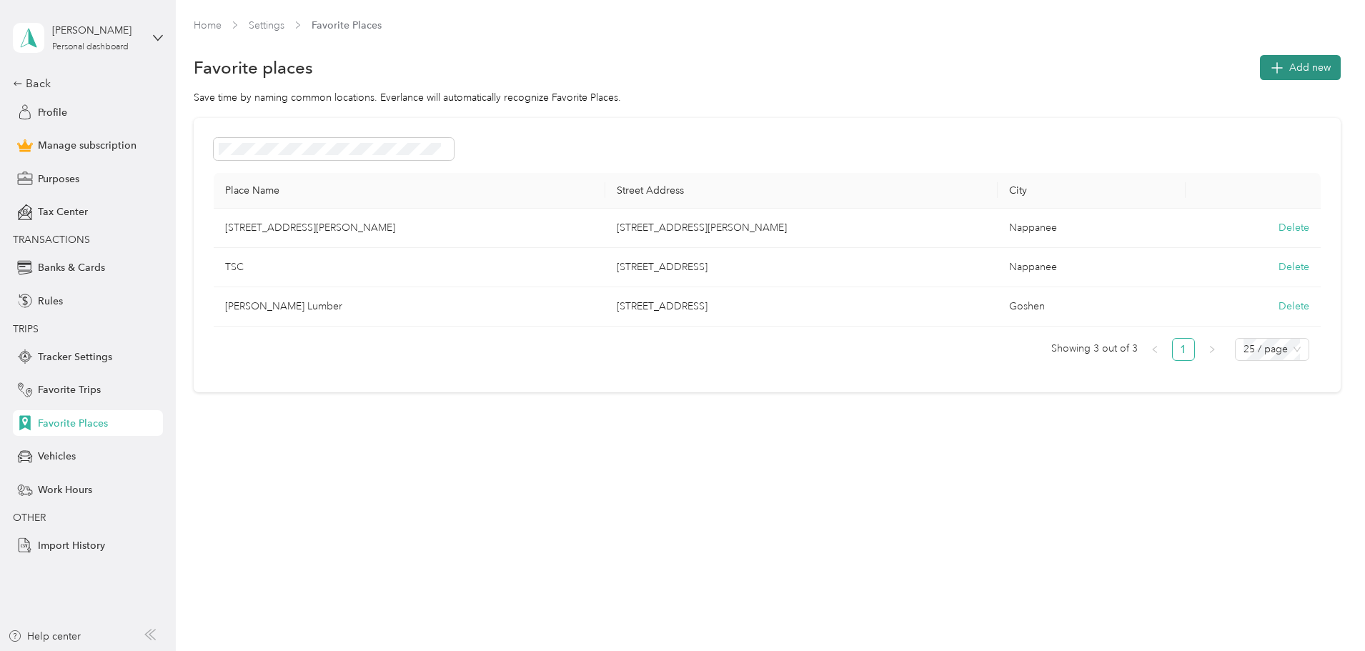
click at [1289, 73] on span "Add new" at bounding box center [1309, 67] width 41 height 15
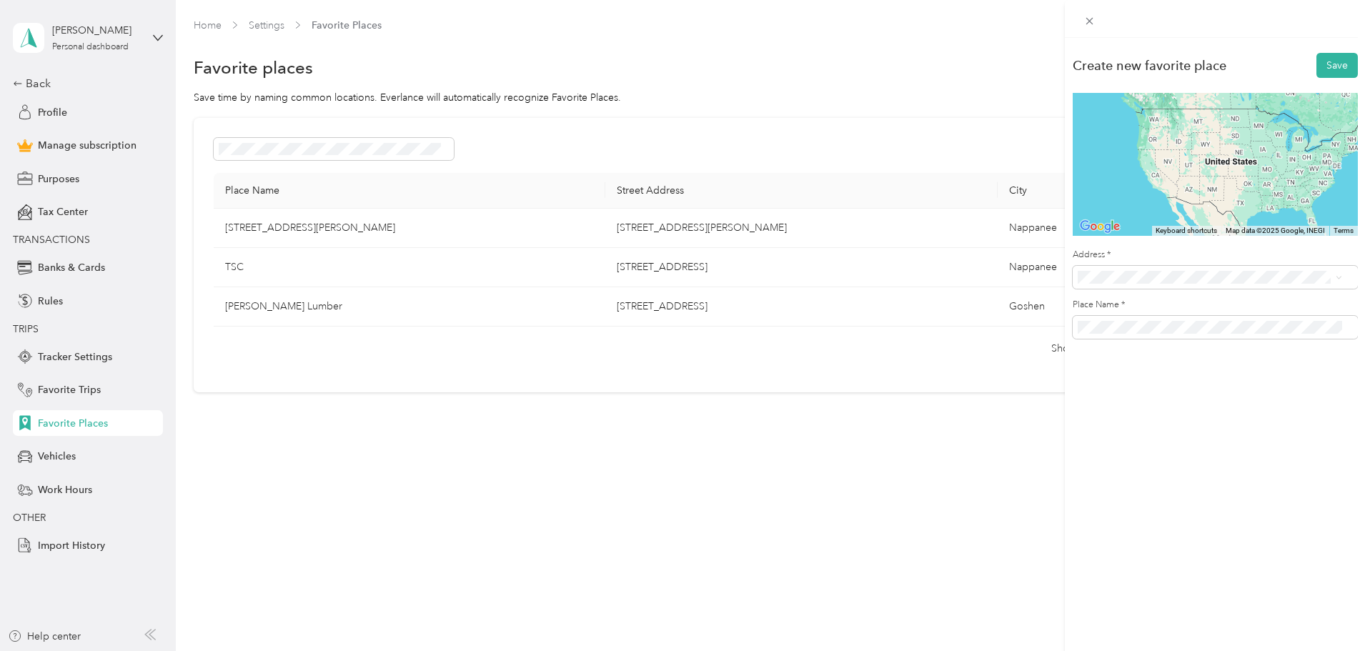
click at [1122, 429] on div "Create new favorite place Save To navigate the map with touch gestures double-t…" at bounding box center [1215, 363] width 300 height 651
click at [1134, 316] on span at bounding box center [1215, 327] width 285 height 23
click at [1316, 53] on button "Save" at bounding box center [1336, 65] width 41 height 25
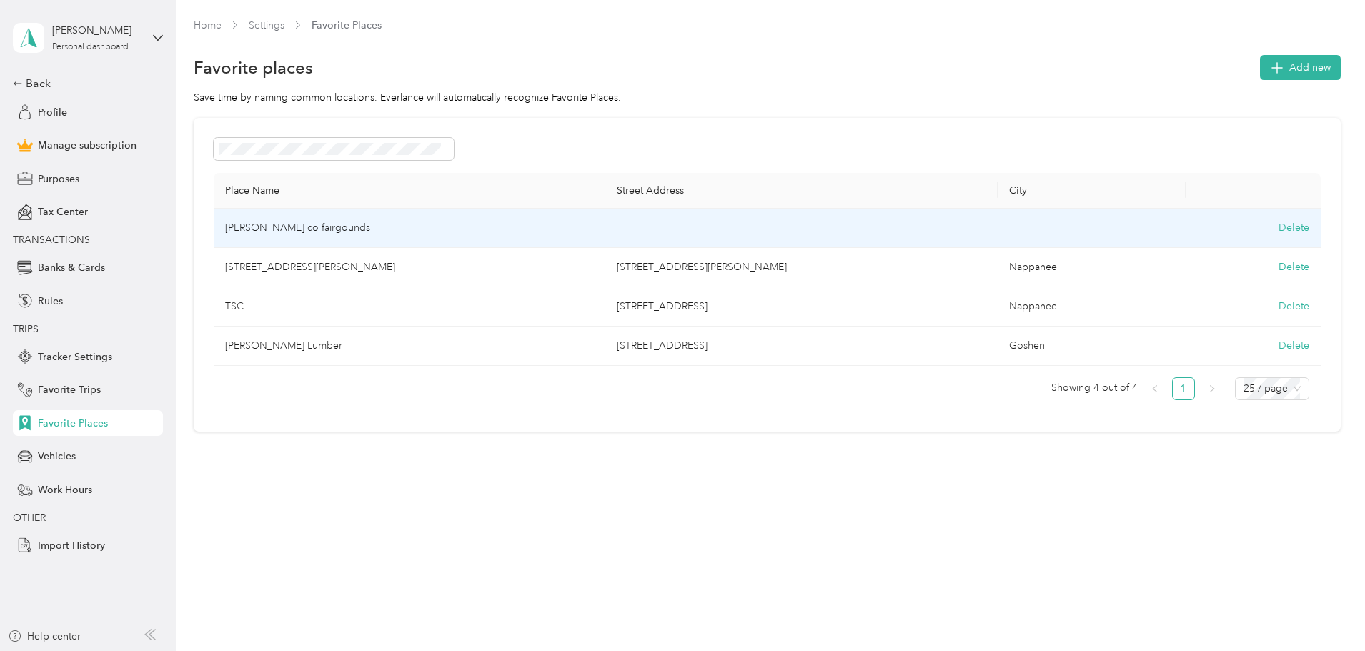
click at [529, 233] on td "[PERSON_NAME] co fairgounds" at bounding box center [410, 228] width 392 height 39
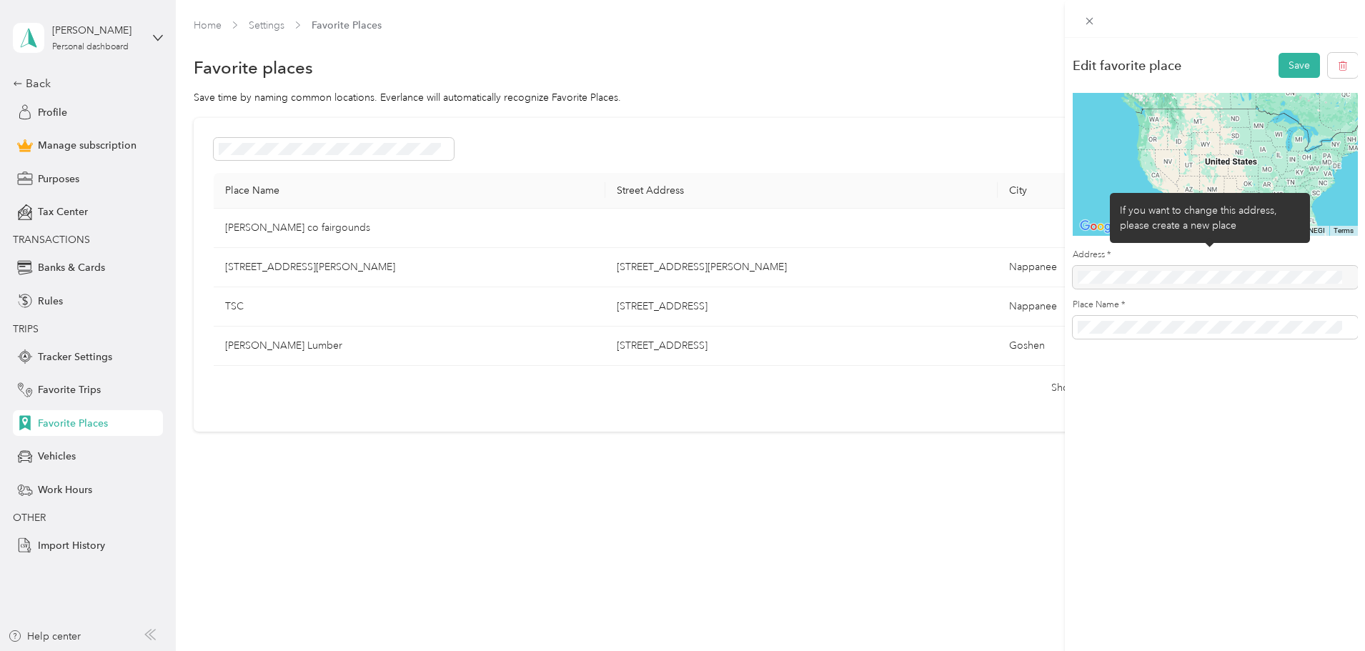
click at [1185, 273] on div at bounding box center [1215, 277] width 285 height 23
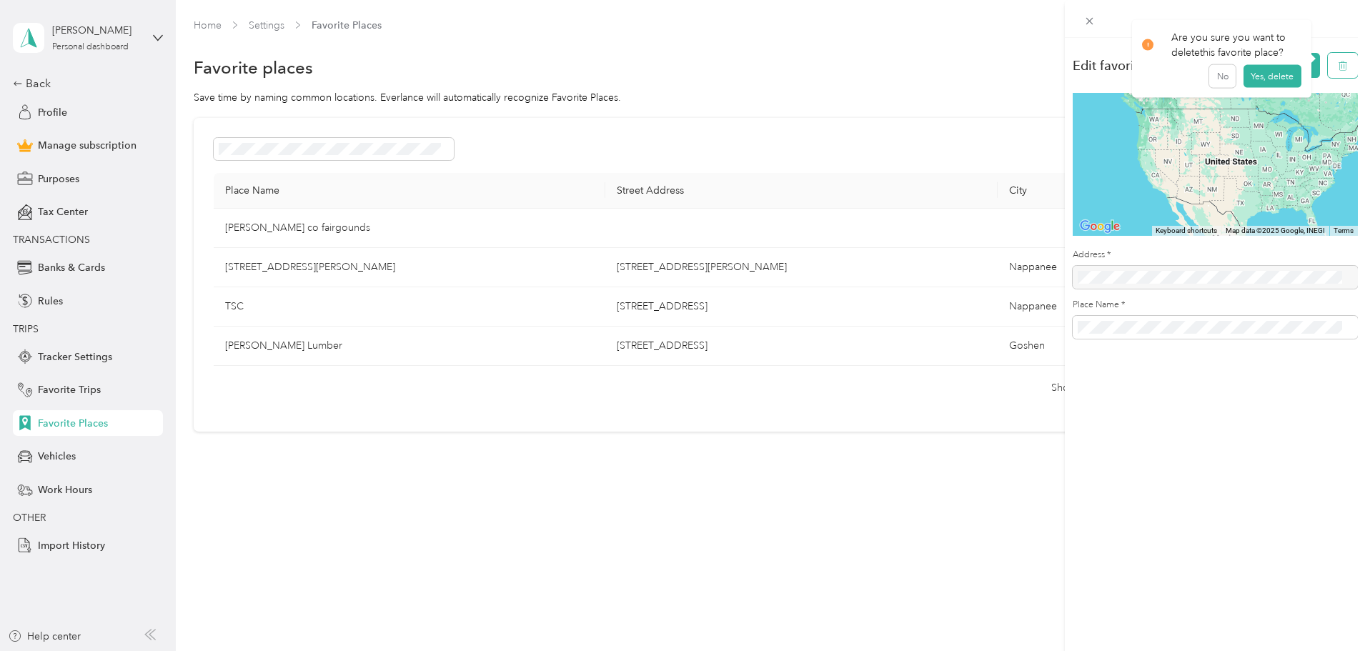
click at [1338, 66] on icon "button" at bounding box center [1343, 66] width 10 height 10
click at [1269, 85] on button "Yes, delete" at bounding box center [1273, 82] width 58 height 23
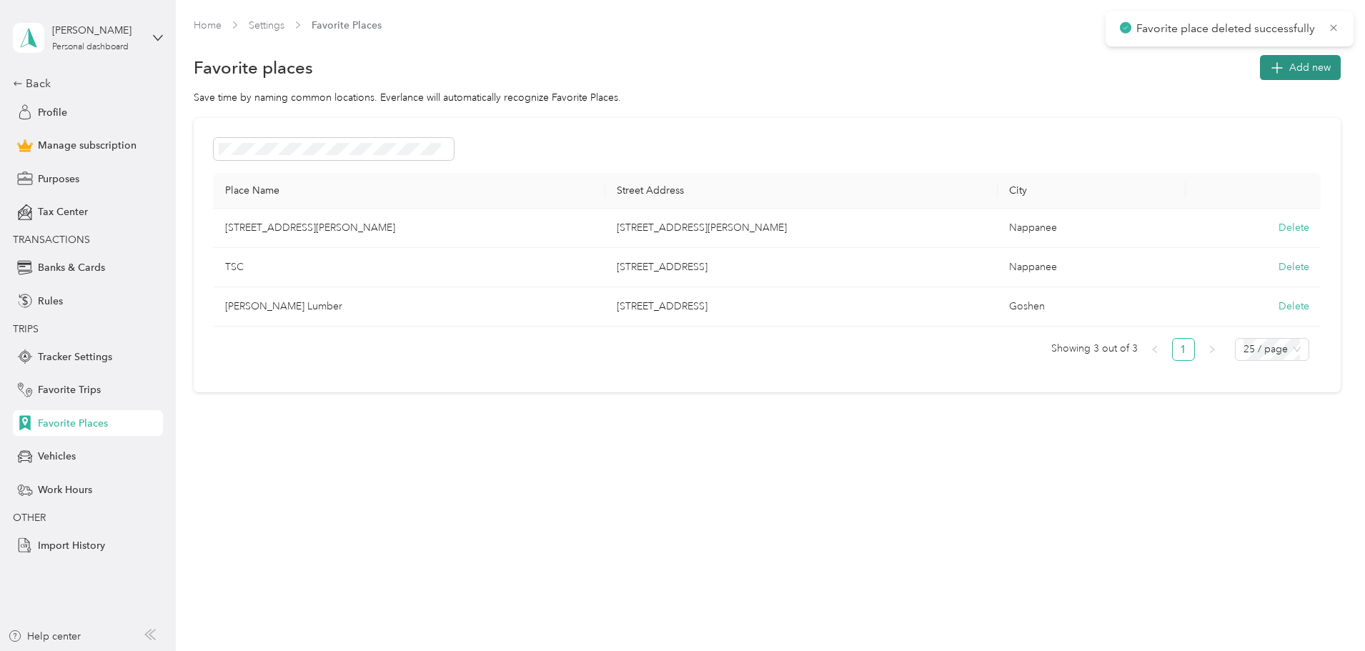
click at [1289, 65] on span "Add new" at bounding box center [1309, 67] width 41 height 15
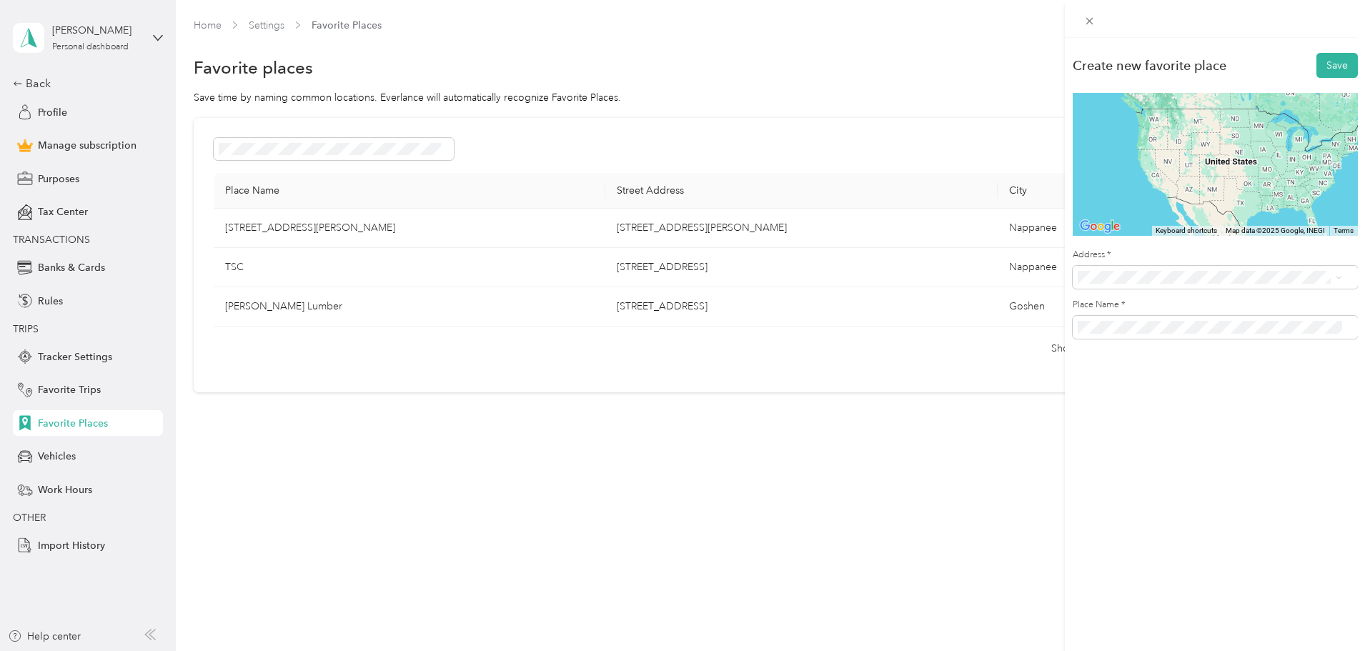
click at [1149, 32] on div at bounding box center [1215, 19] width 300 height 38
click at [1086, 18] on icon at bounding box center [1090, 21] width 12 height 12
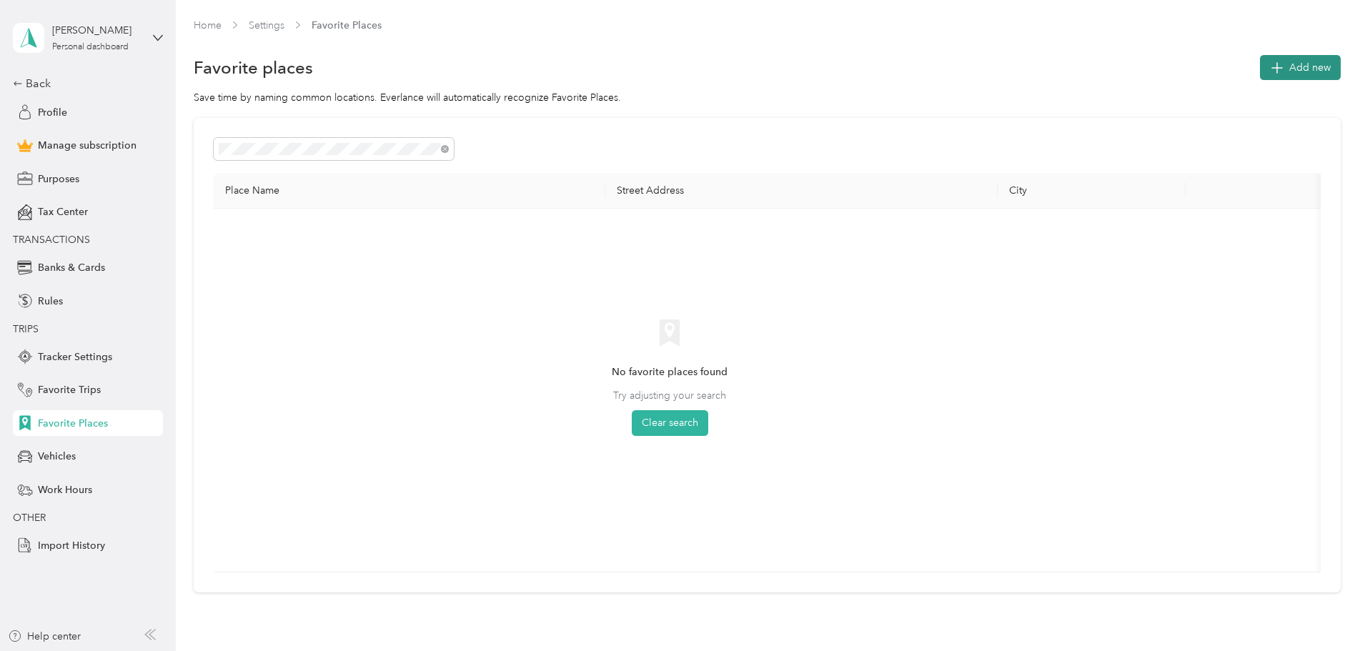
click at [1260, 64] on button "Add new" at bounding box center [1300, 67] width 81 height 25
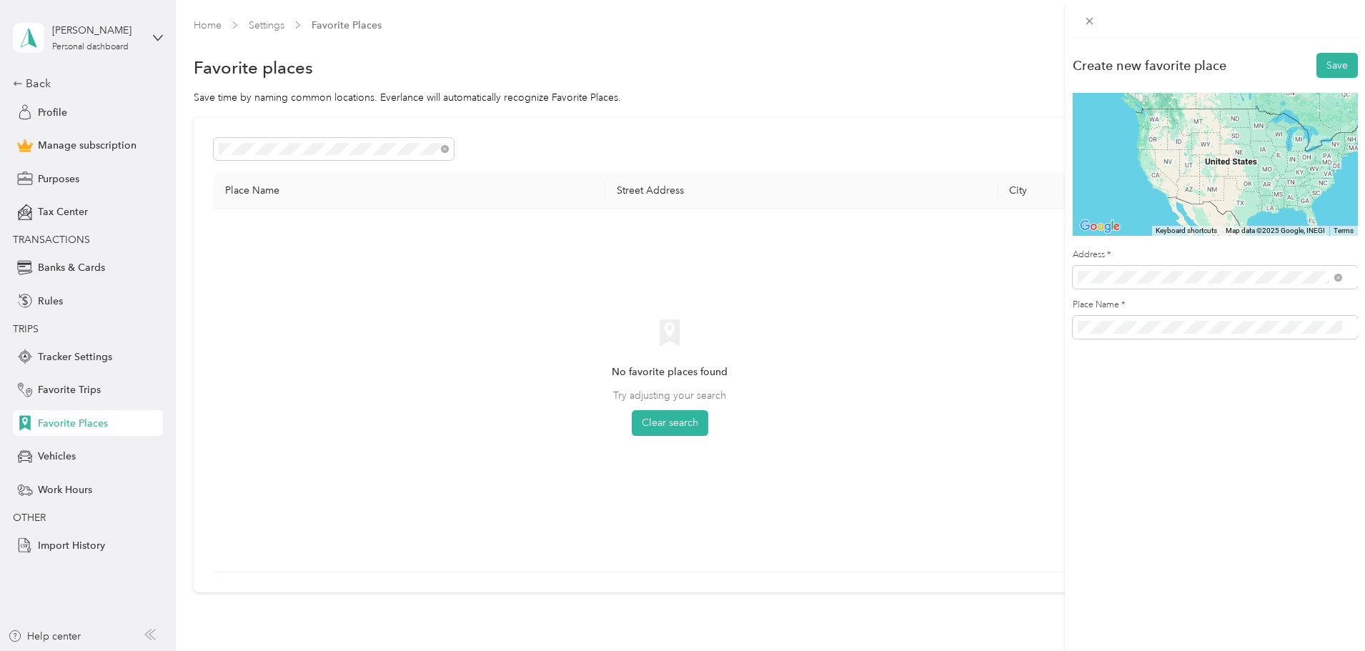
click at [1180, 335] on span "[STREET_ADDRESS][US_STATE]" at bounding box center [1175, 328] width 143 height 13
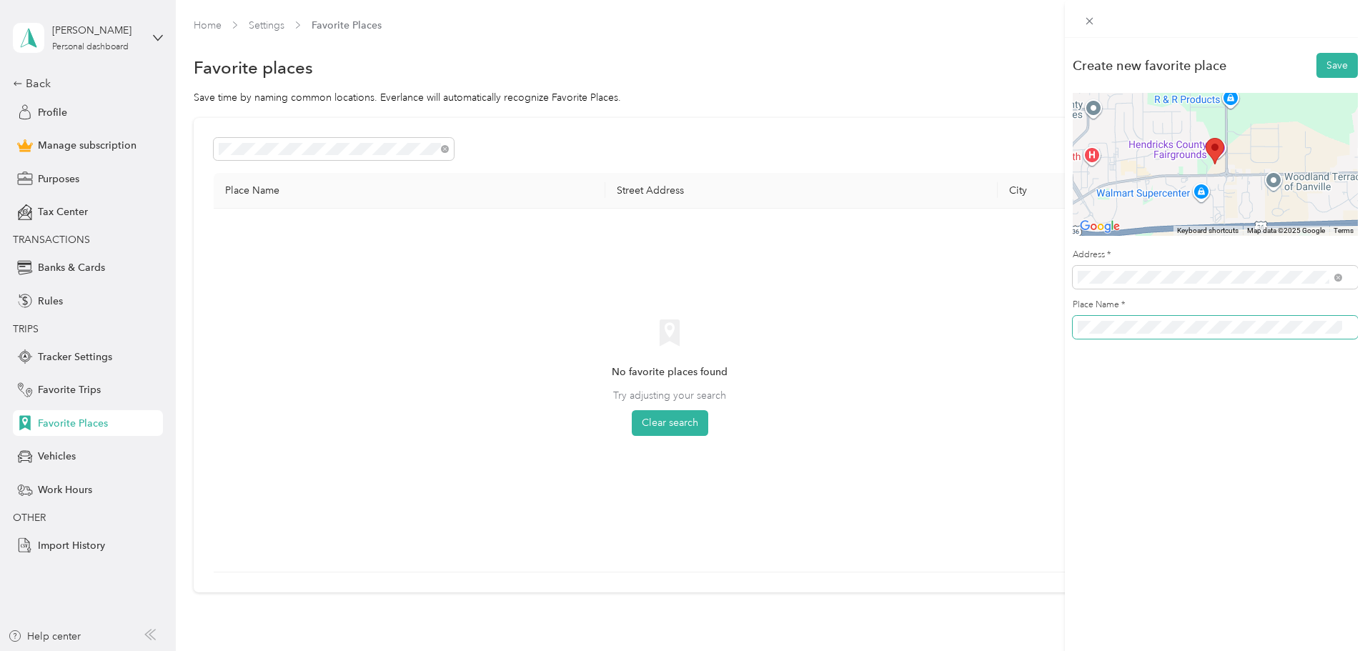
click at [1041, 337] on div "Create new favorite place Save To navigate the map with touch gestures double-t…" at bounding box center [682, 325] width 1365 height 651
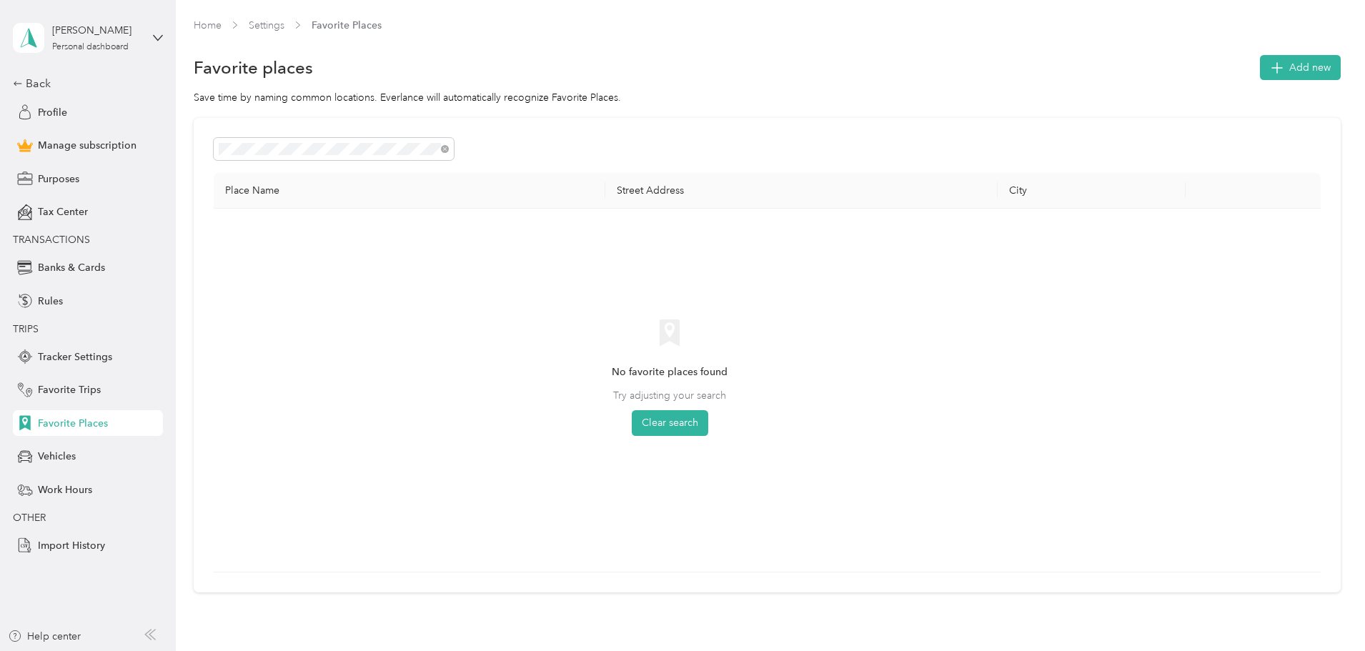
click at [74, 414] on div "Favorite Places" at bounding box center [88, 423] width 150 height 26
click at [76, 444] on div "Vehicles" at bounding box center [88, 457] width 150 height 26
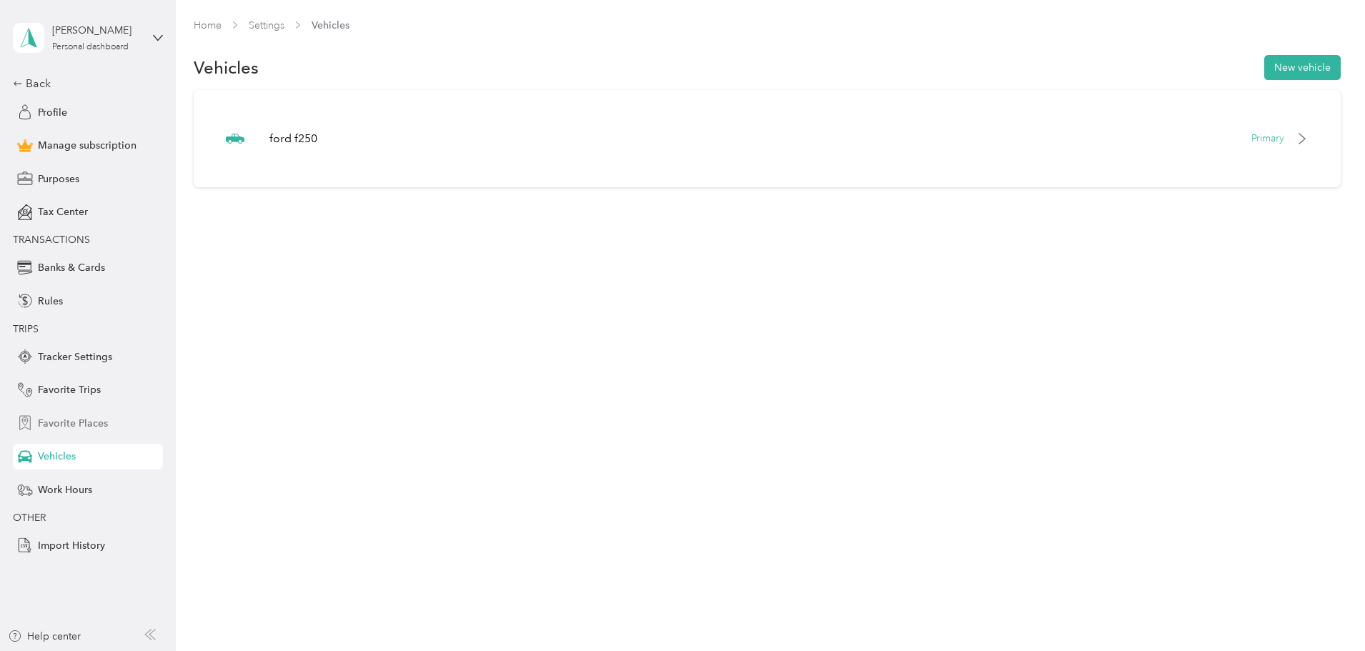
click at [78, 423] on span "Favorite Places" at bounding box center [73, 423] width 70 height 15
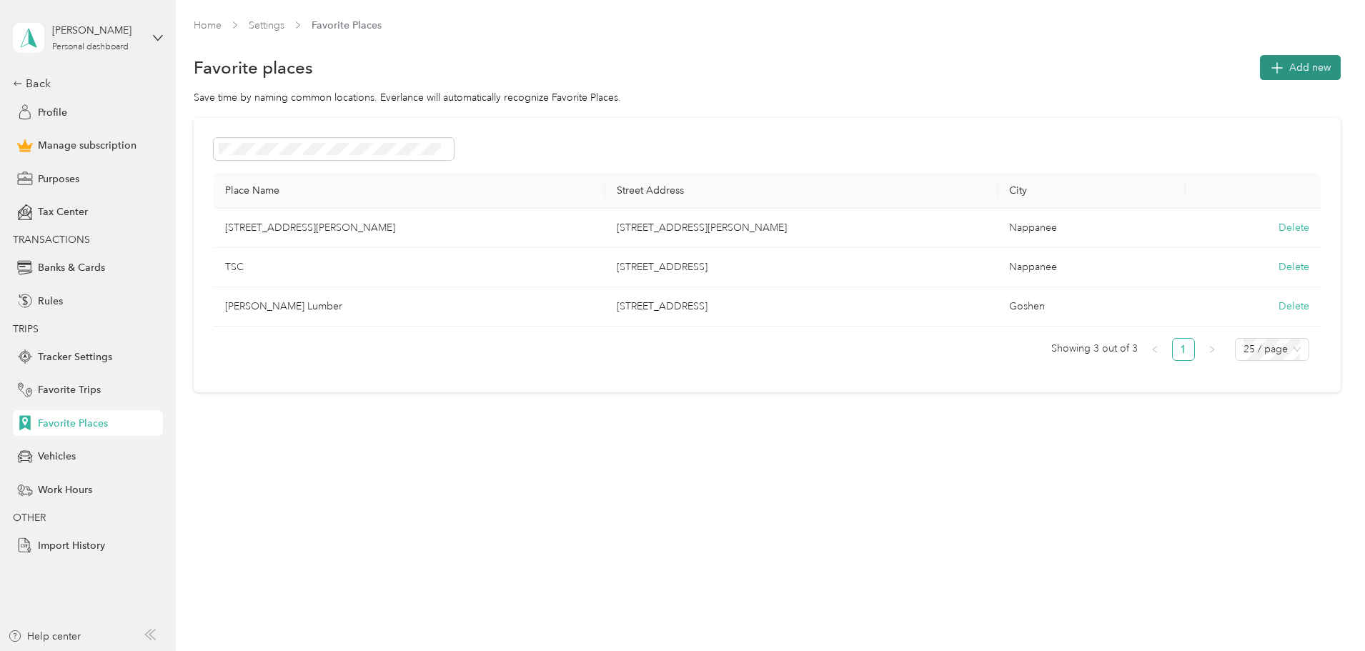
click at [1289, 66] on span "Add new" at bounding box center [1309, 67] width 41 height 15
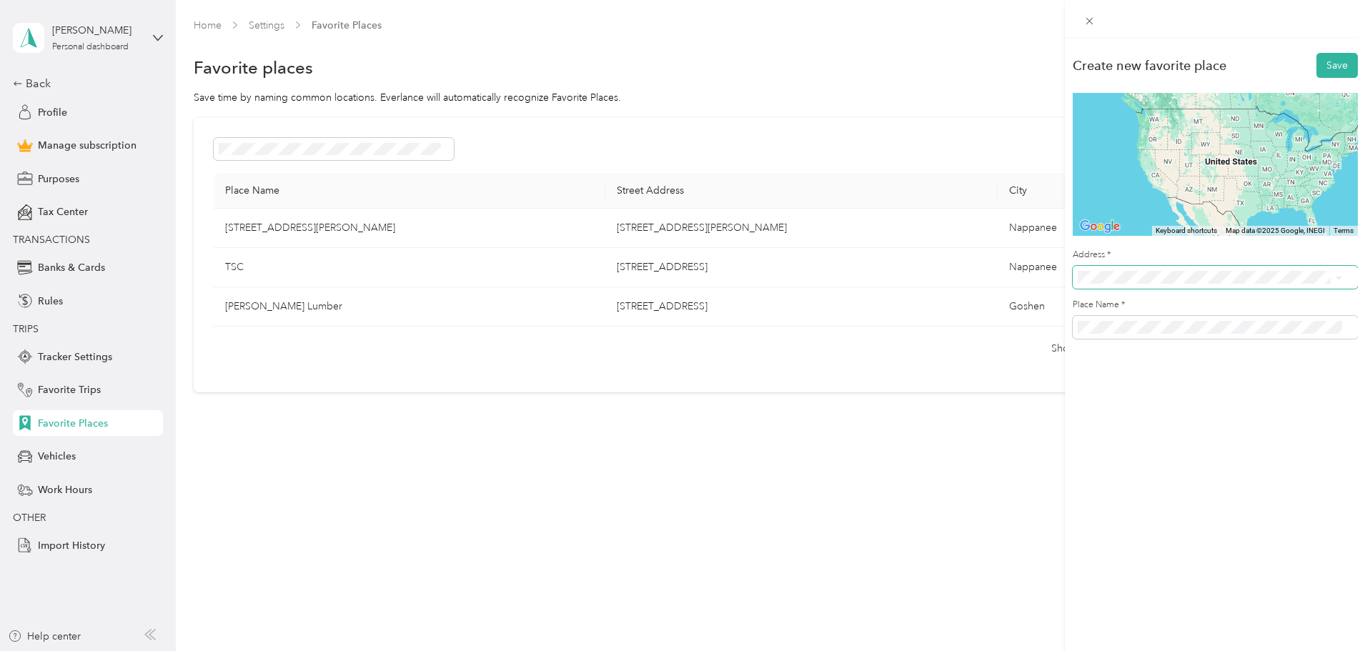
click at [1159, 284] on span at bounding box center [1215, 277] width 285 height 23
click at [1184, 334] on span "[STREET_ADDRESS][US_STATE]" at bounding box center [1175, 327] width 143 height 13
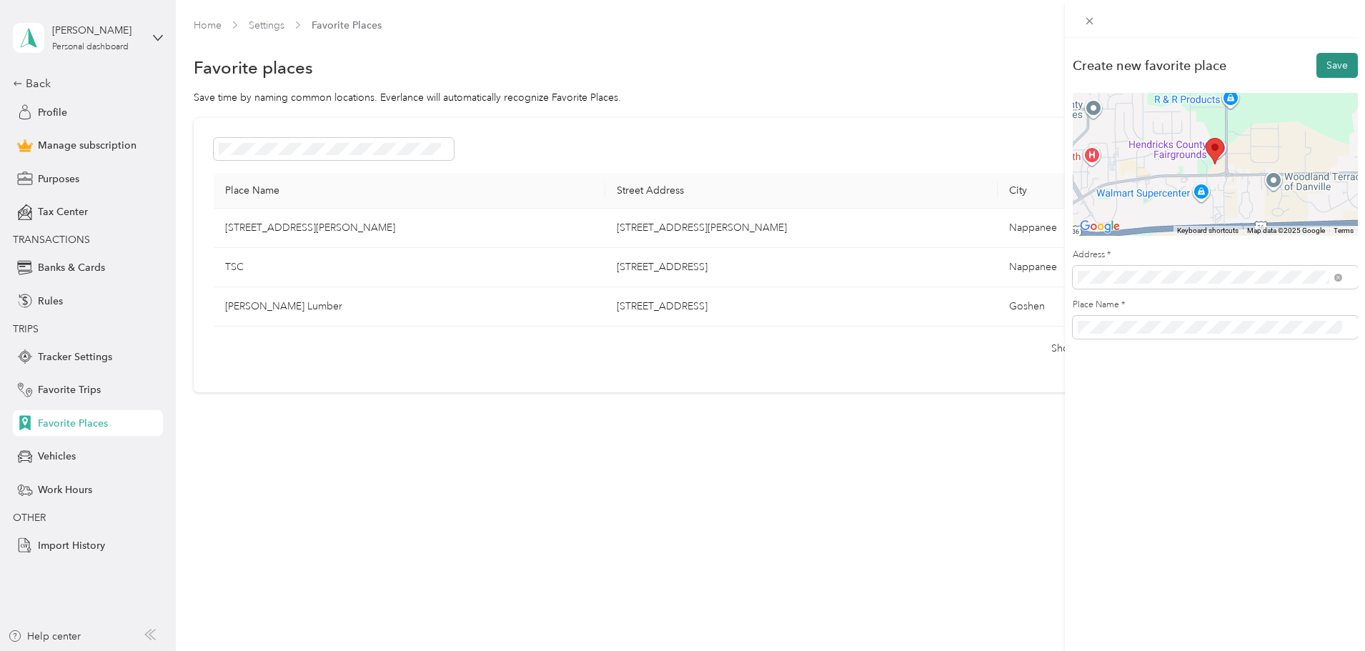
click at [1339, 71] on button "Save" at bounding box center [1336, 65] width 41 height 25
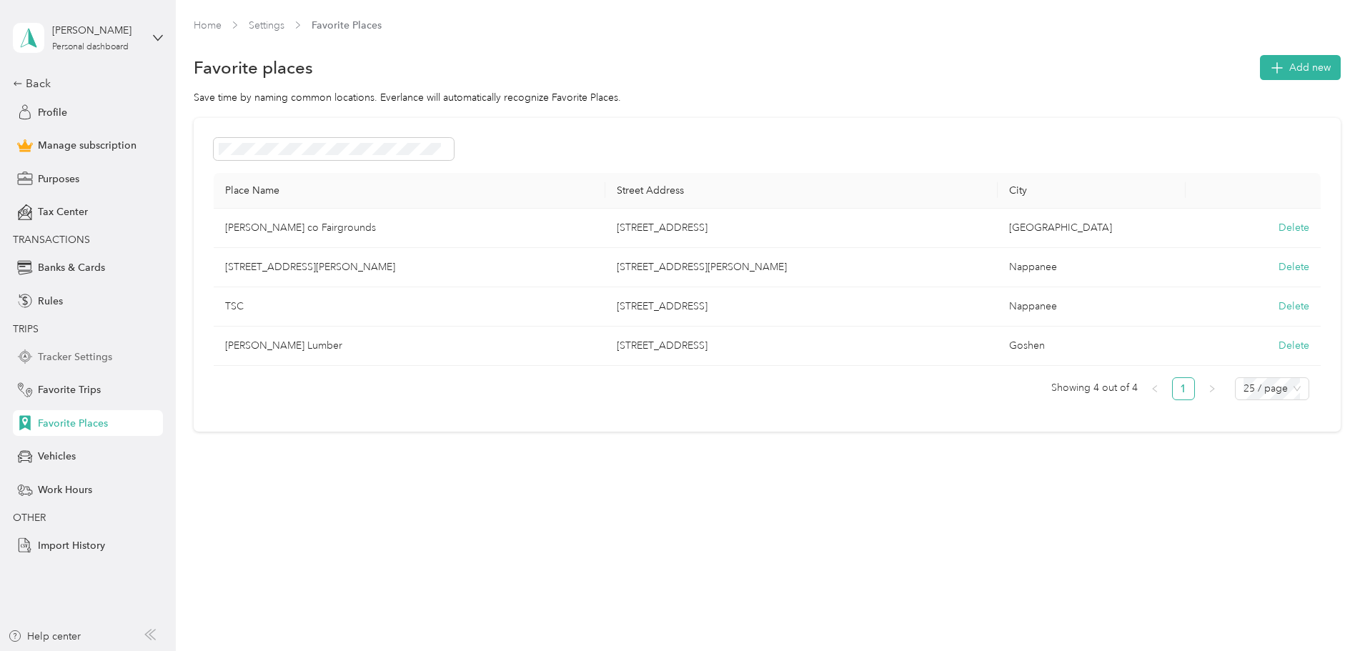
click at [98, 362] on span "Tracker Settings" at bounding box center [75, 356] width 74 height 15
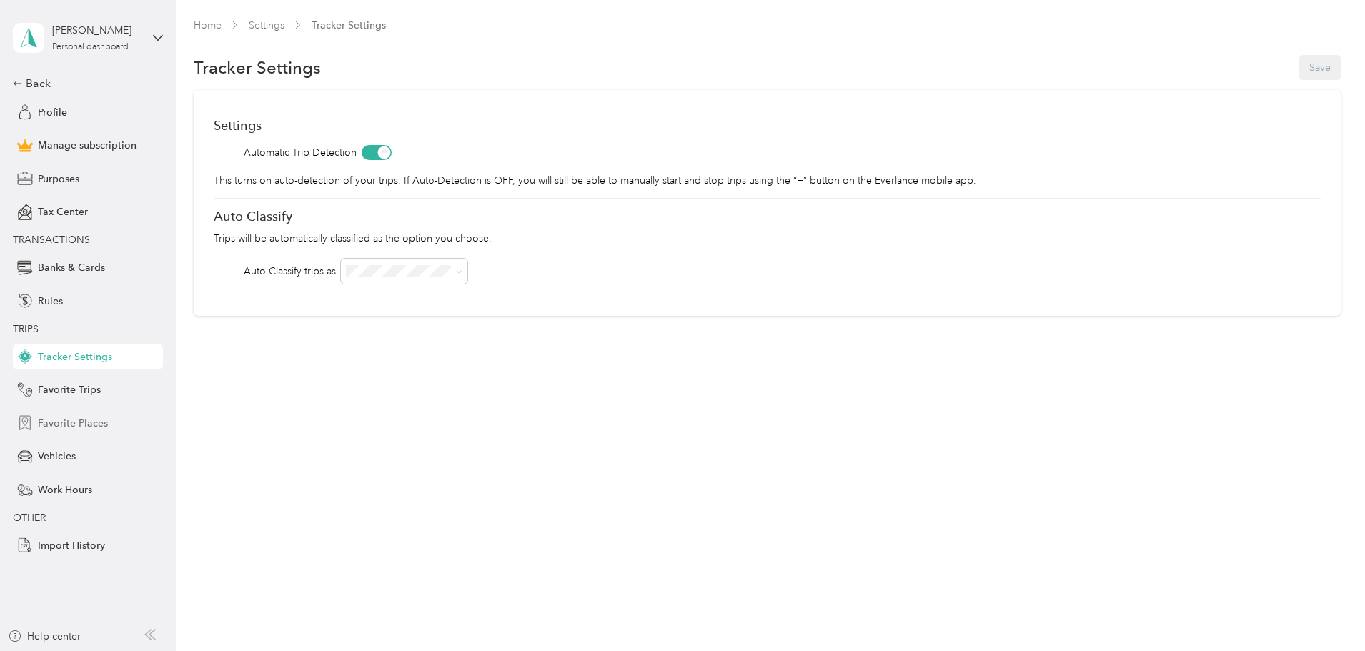
click at [90, 423] on span "Favorite Places" at bounding box center [73, 423] width 70 height 15
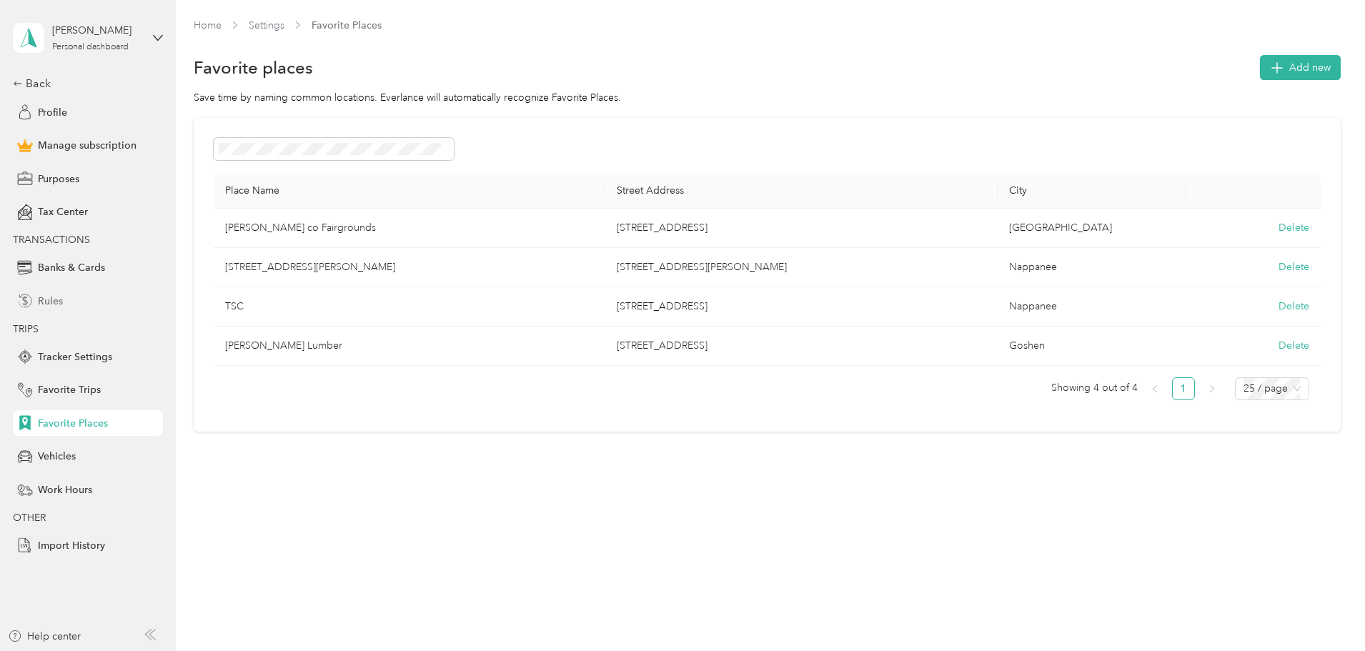
click at [53, 303] on span "Rules" at bounding box center [50, 301] width 25 height 15
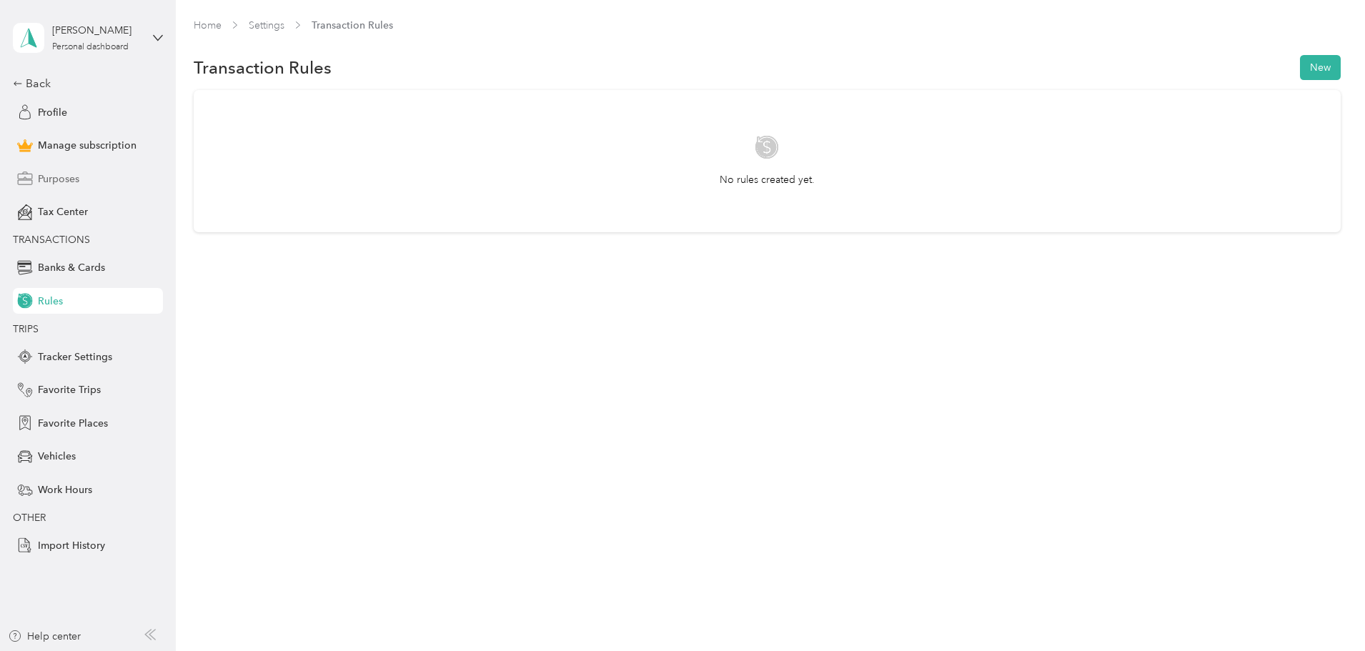
click at [56, 173] on span "Purposes" at bounding box center [58, 179] width 41 height 15
